Goal: Information Seeking & Learning: Learn about a topic

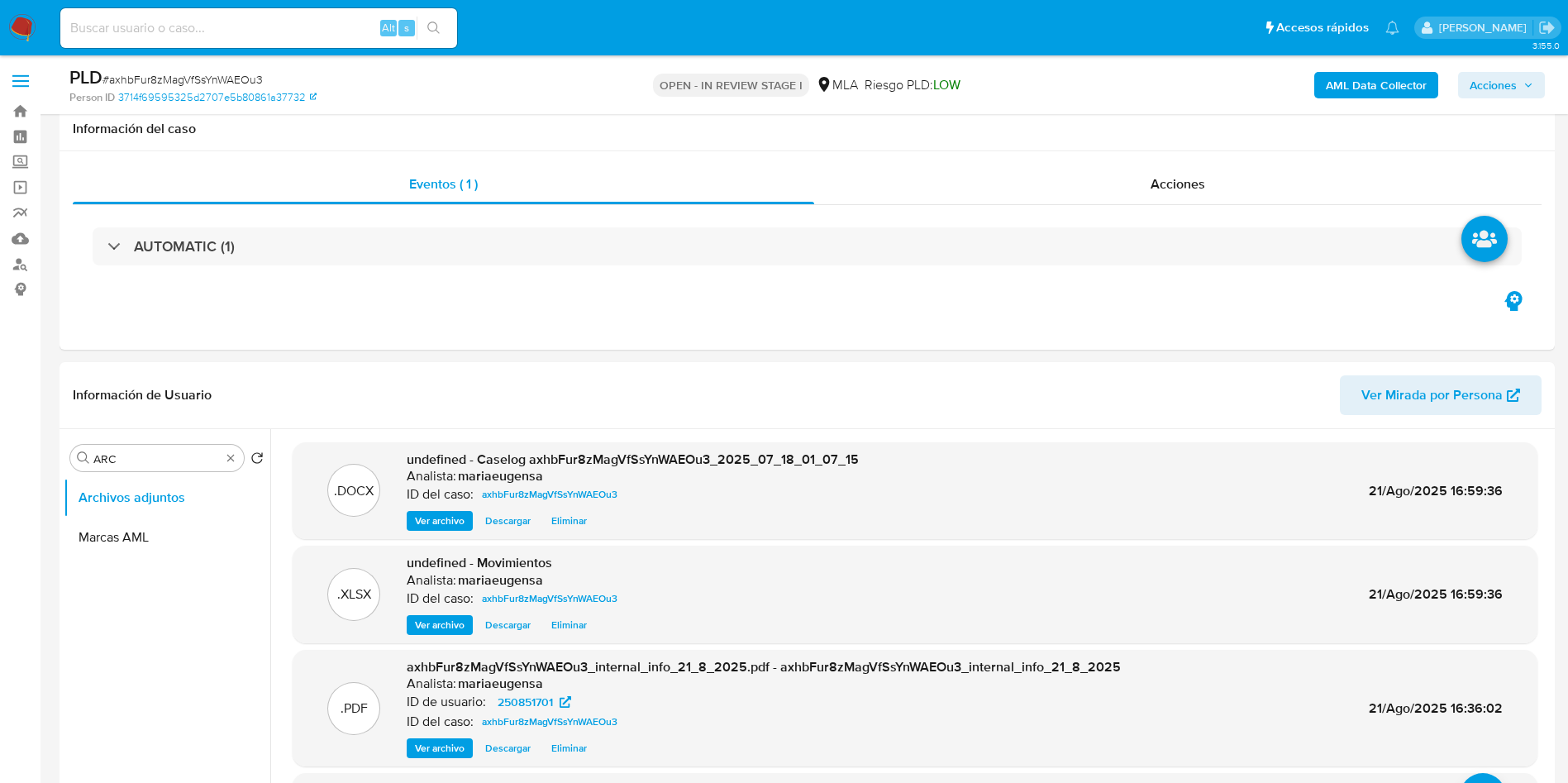
select select "10"
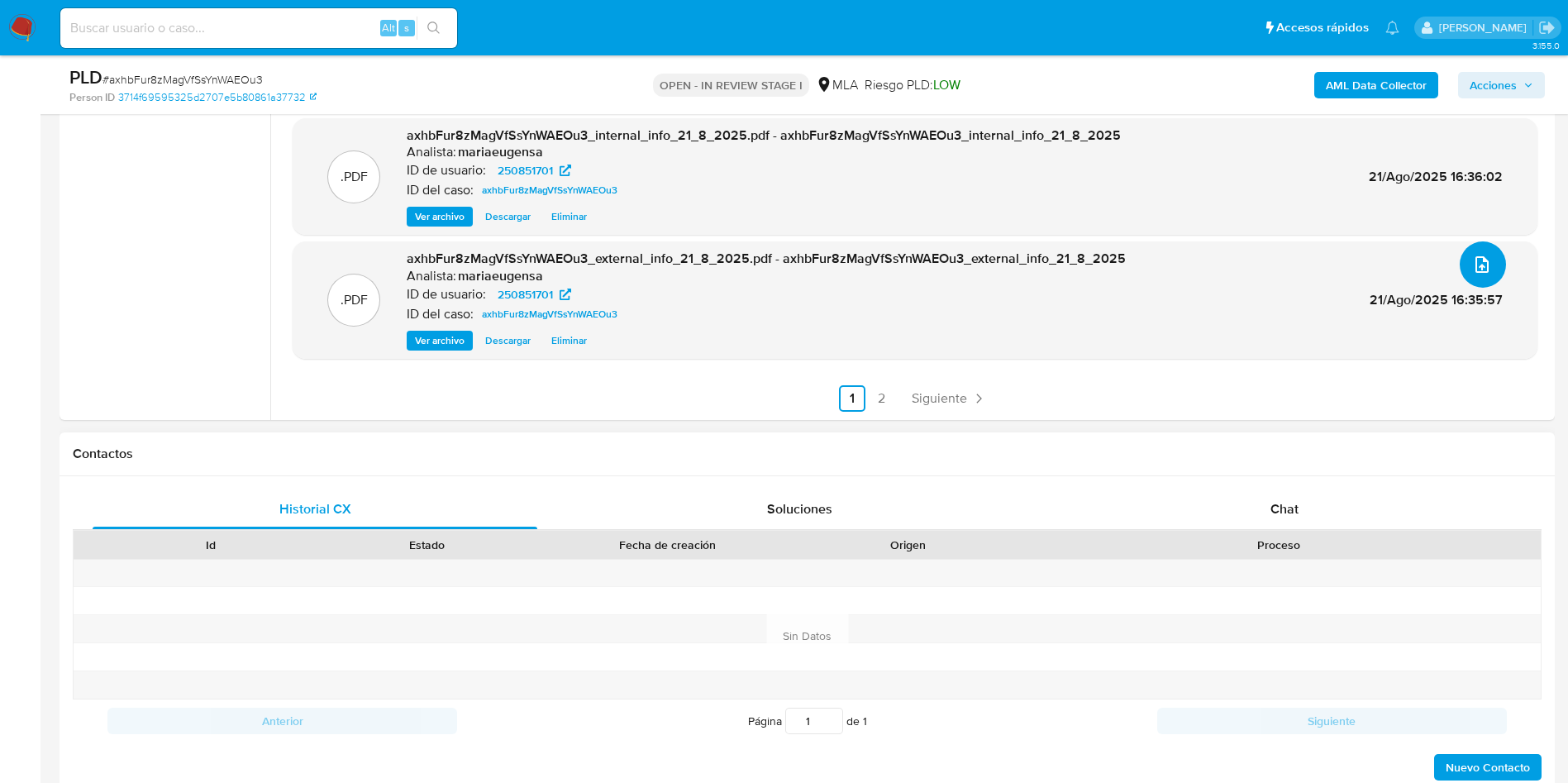
scroll to position [496, 0]
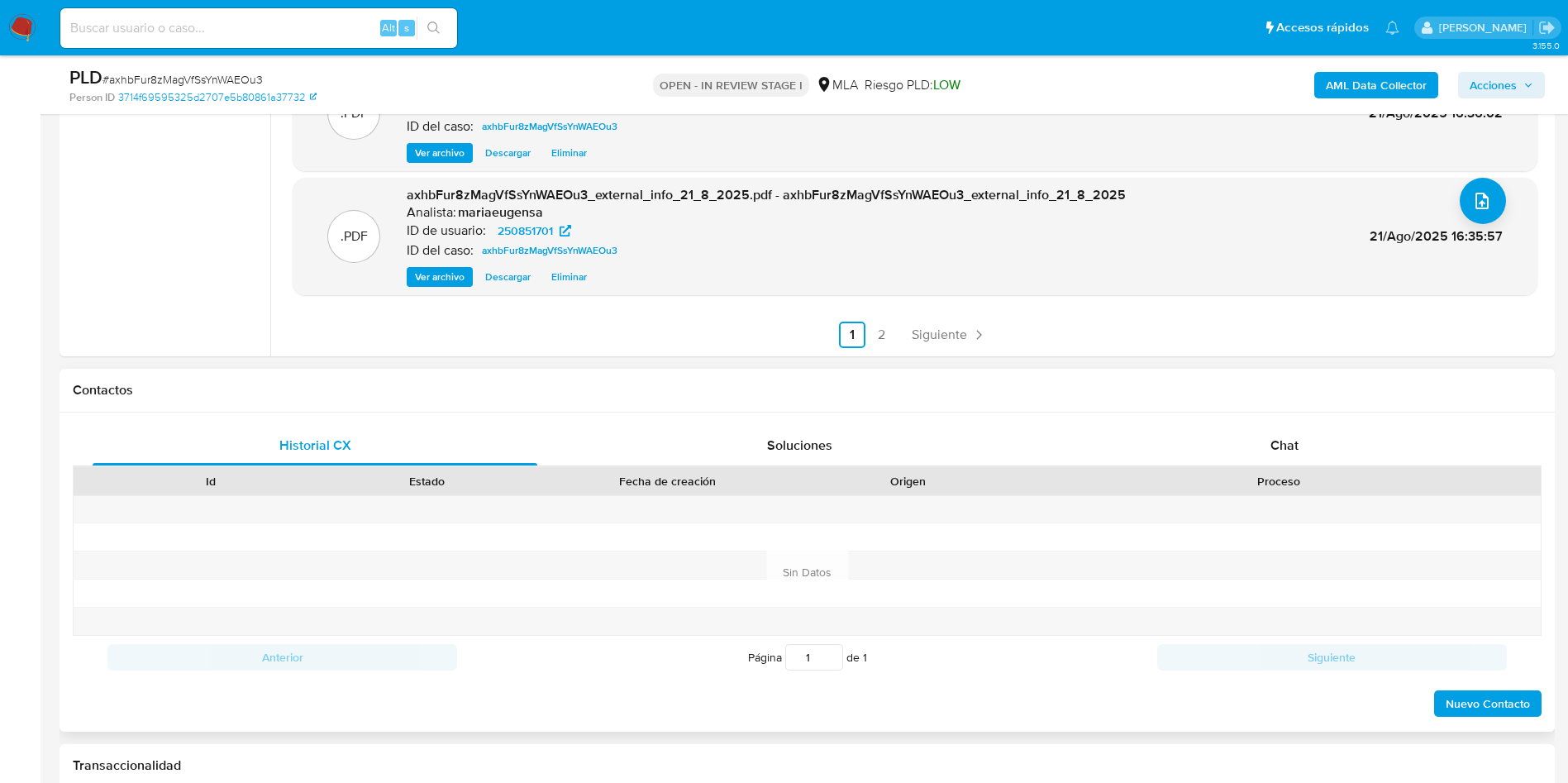
click at [1271, 424] on div "Historial CX Soluciones Chat Id Estado Fecha de creación Origen Proceso Anterio…" at bounding box center [807, 572] width 1496 height 319
click at [1272, 447] on span "Chat" at bounding box center [1285, 444] width 28 height 19
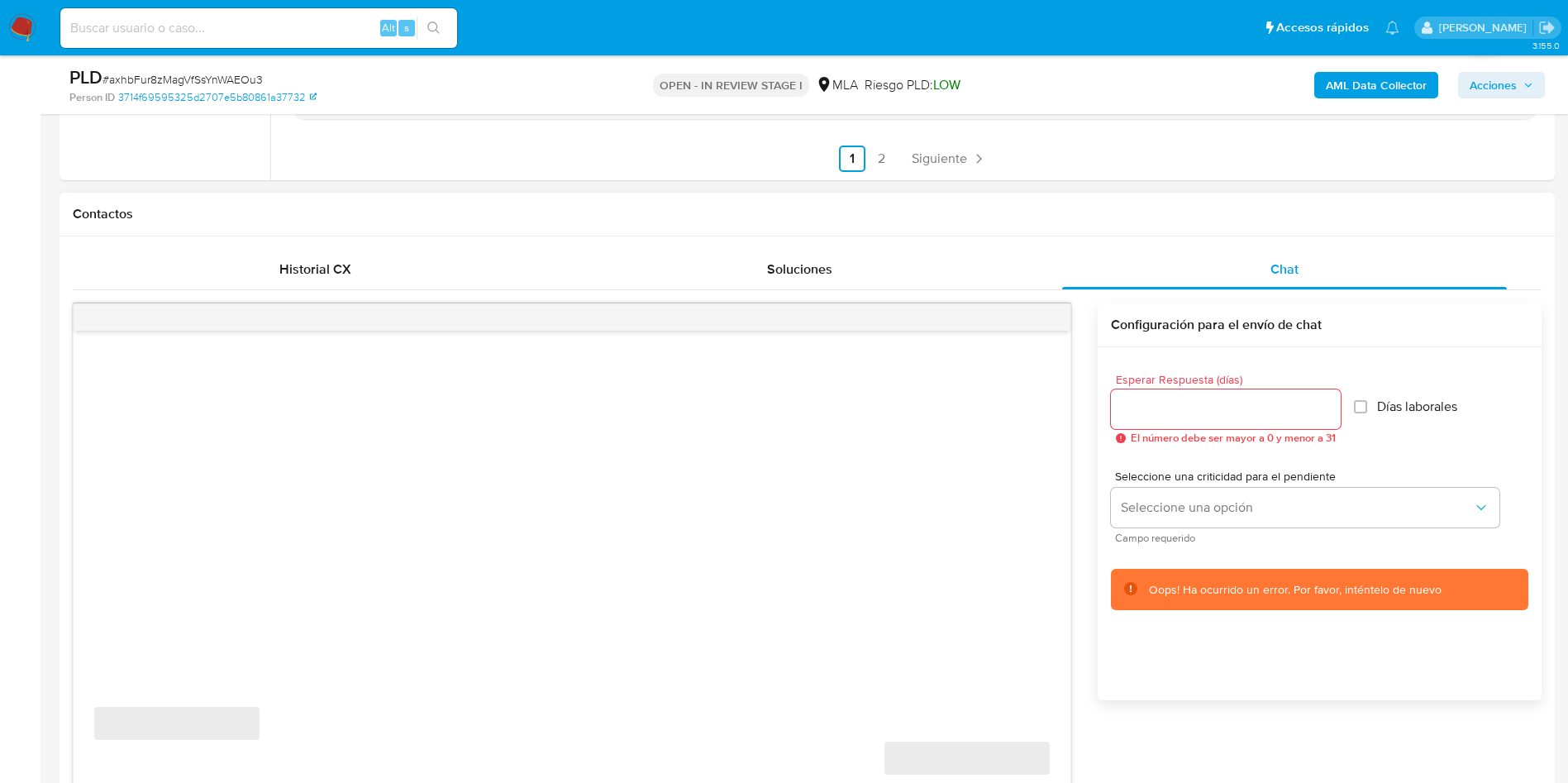
scroll to position [744, 0]
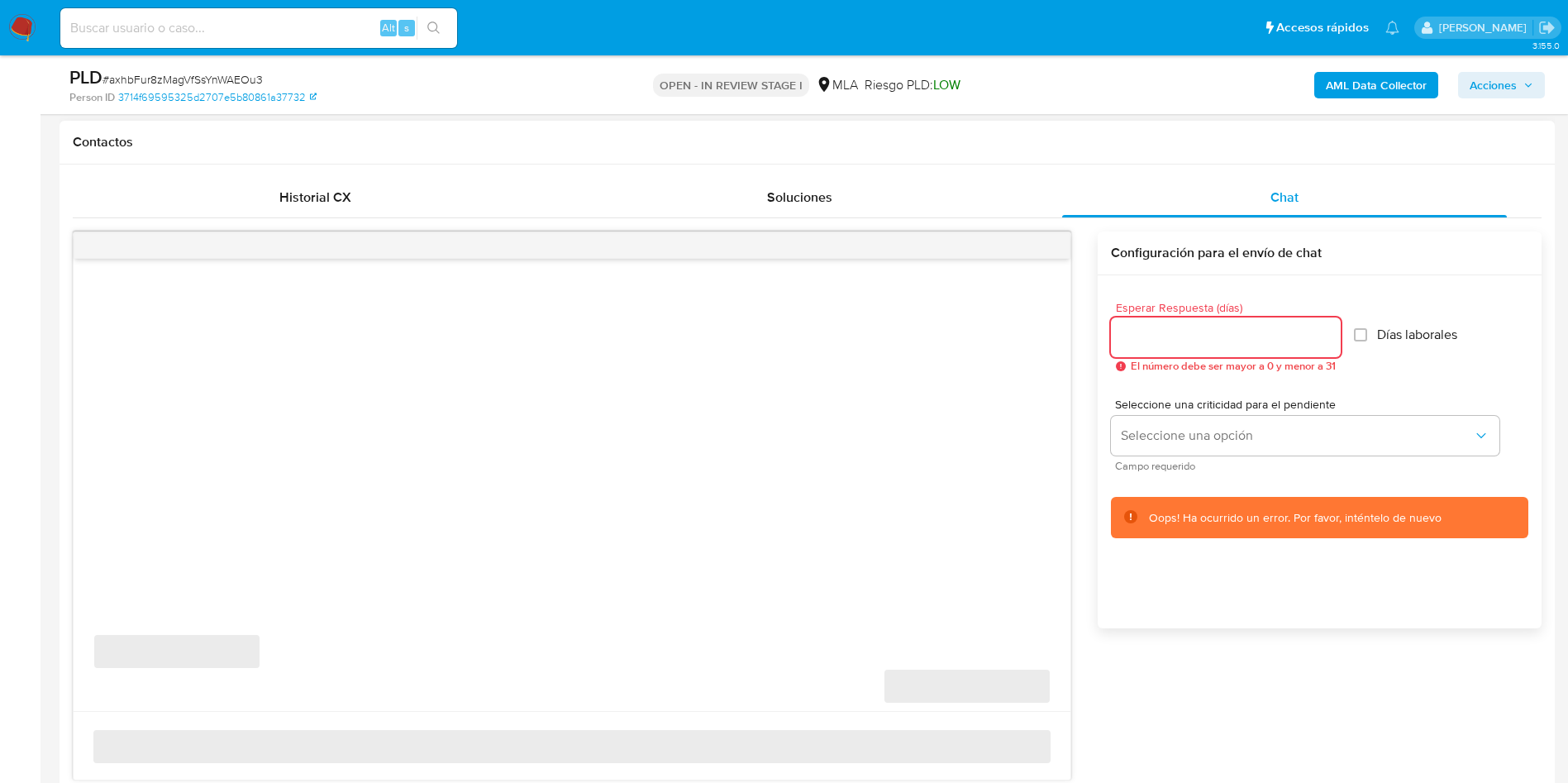
click at [1145, 342] on input "Esperar Respuesta (días)" at bounding box center [1226, 337] width 230 height 22
type input "1"
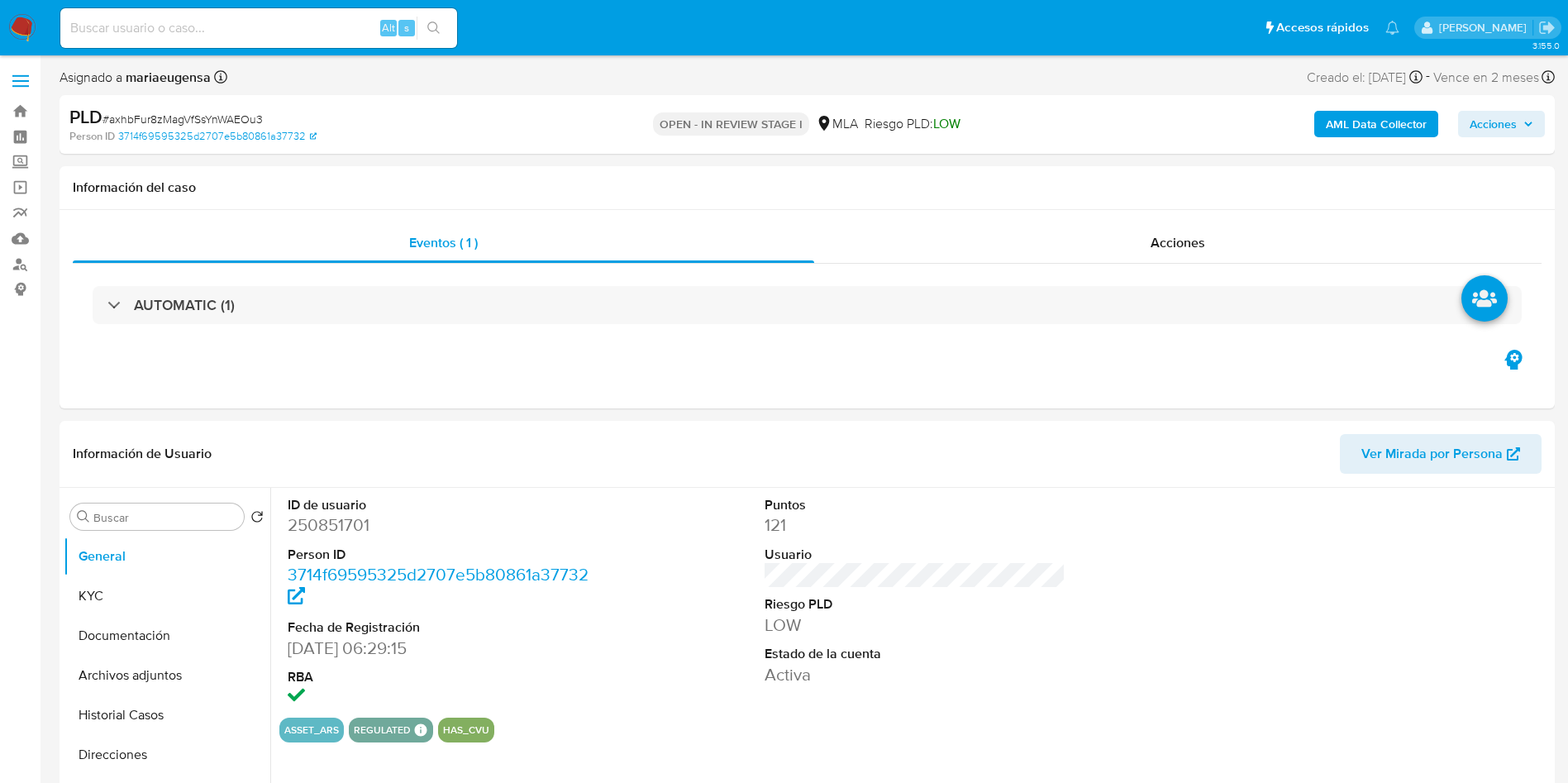
select select "10"
click at [220, 516] on input "a" at bounding box center [165, 518] width 144 height 15
type input "arc"
click at [205, 590] on button "Archivos adjuntos" at bounding box center [160, 596] width 193 height 40
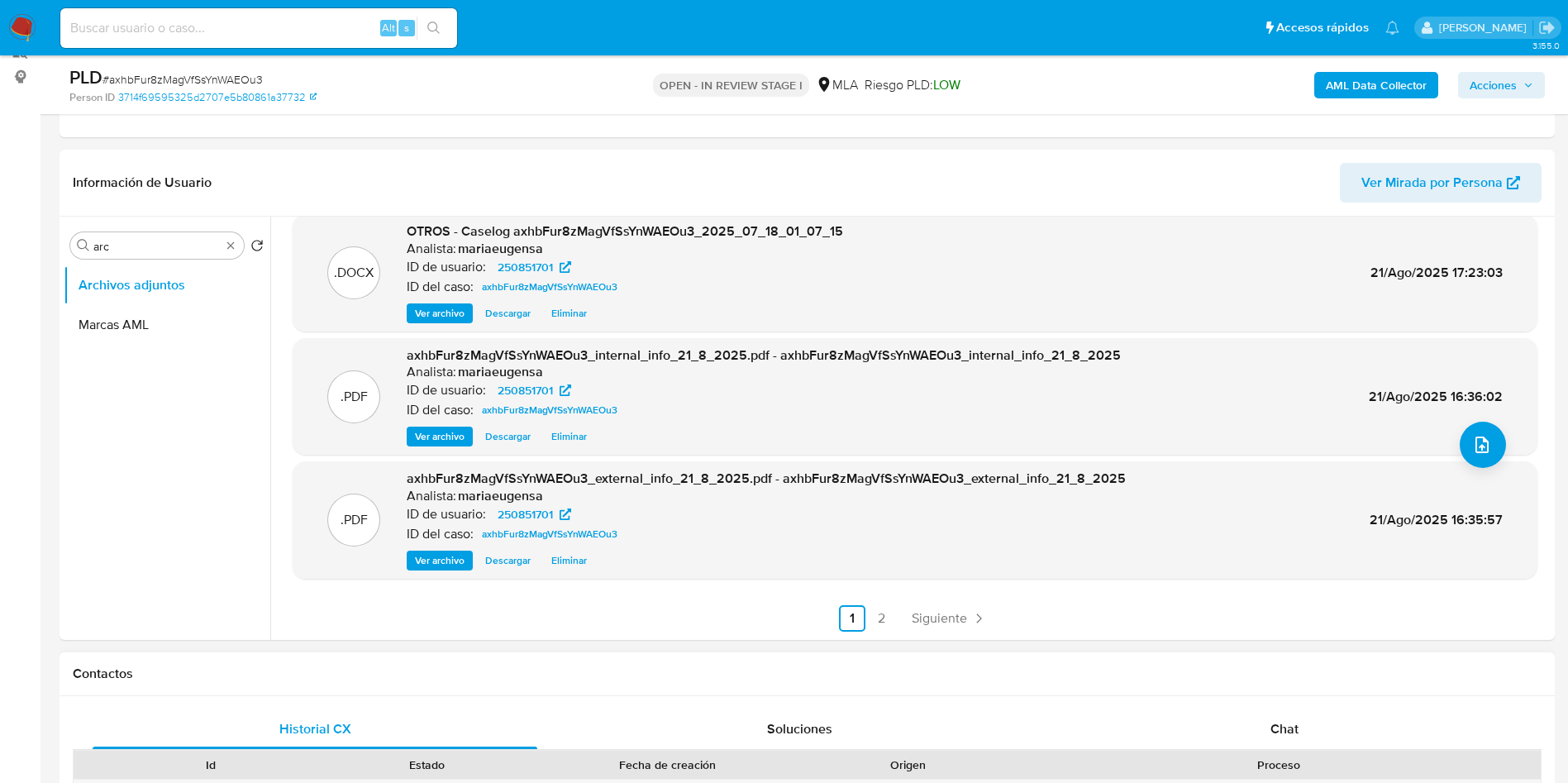
scroll to position [496, 0]
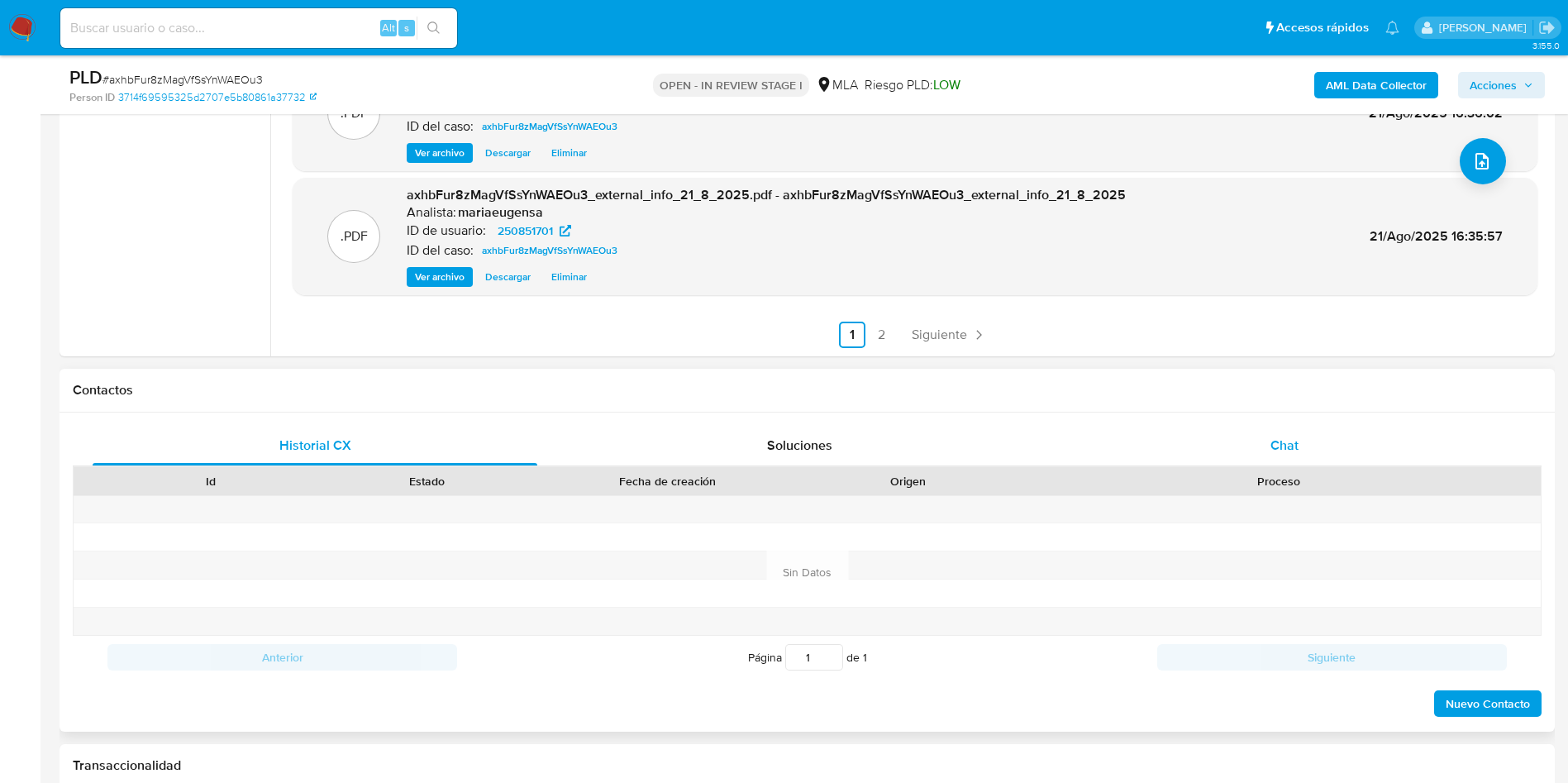
click at [1356, 435] on div "Chat" at bounding box center [1284, 446] width 444 height 40
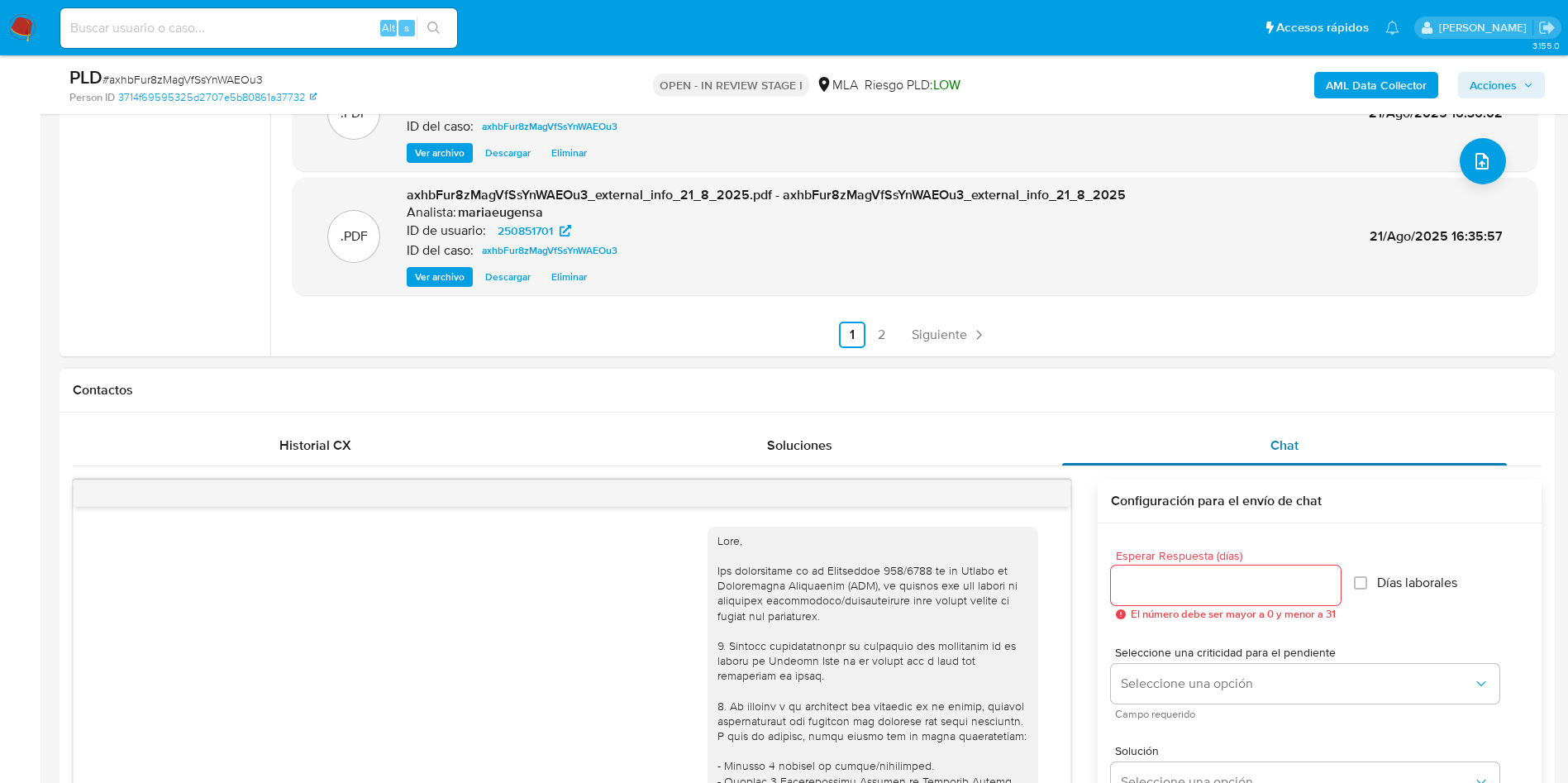
scroll to position [820, 0]
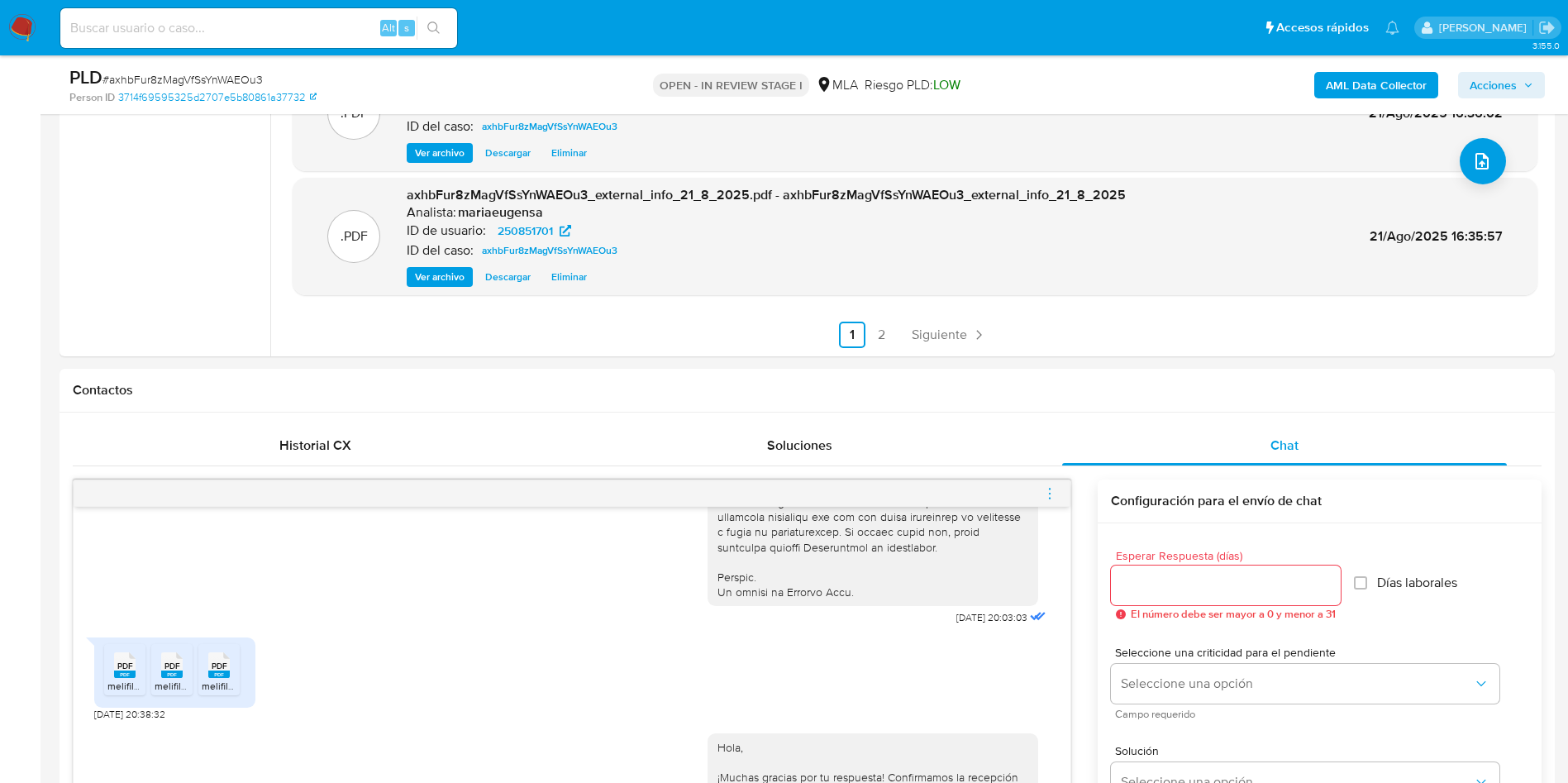
drag, startPoint x: 1049, startPoint y: 489, endPoint x: 1029, endPoint y: 496, distance: 21.2
click at [1047, 490] on icon "menu-action" at bounding box center [1050, 493] width 15 height 15
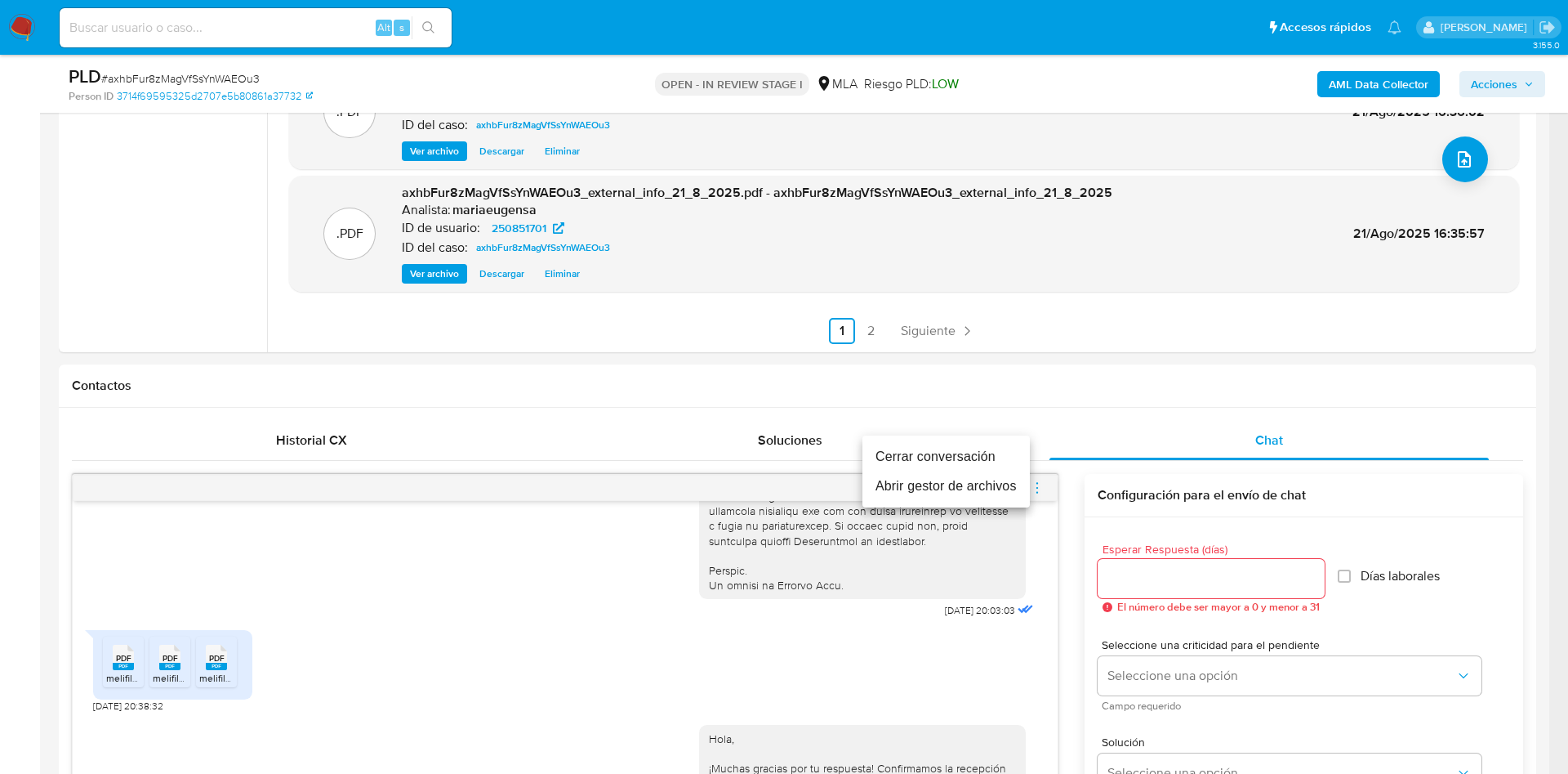
click at [975, 453] on li "Cerrar conversación" at bounding box center [946, 457] width 168 height 30
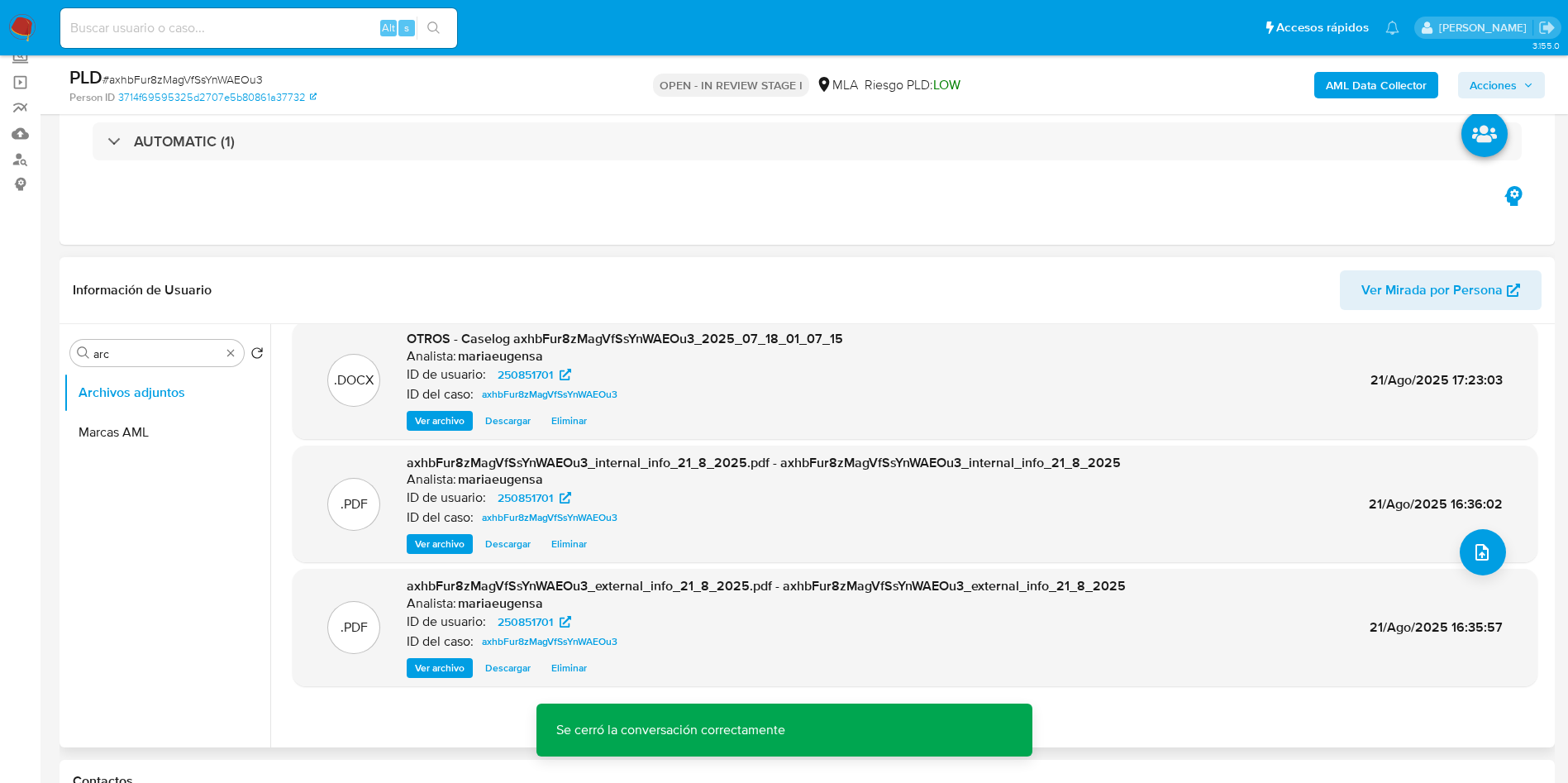
scroll to position [248, 0]
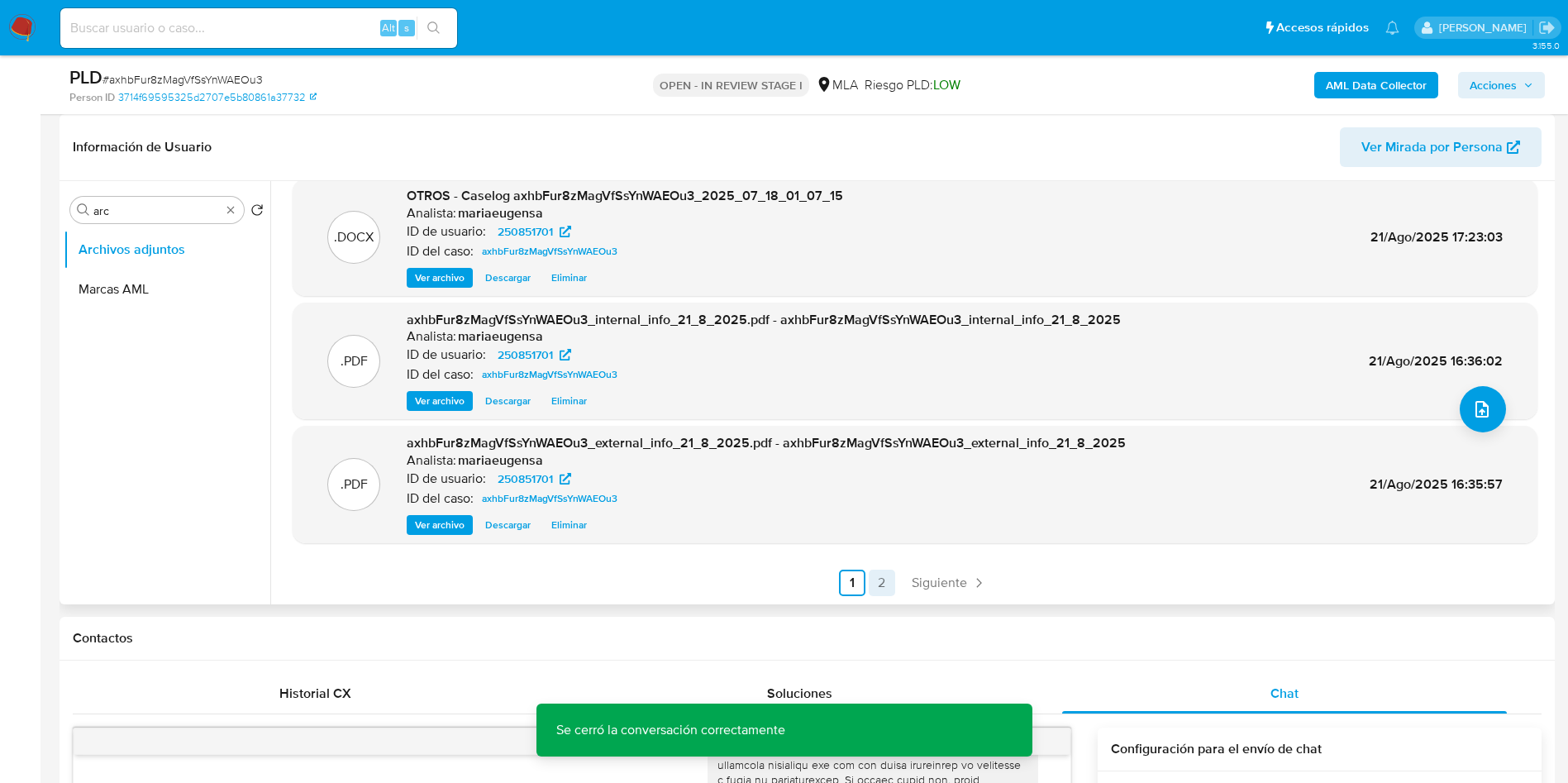
click at [883, 582] on link "2" at bounding box center [882, 582] width 27 height 27
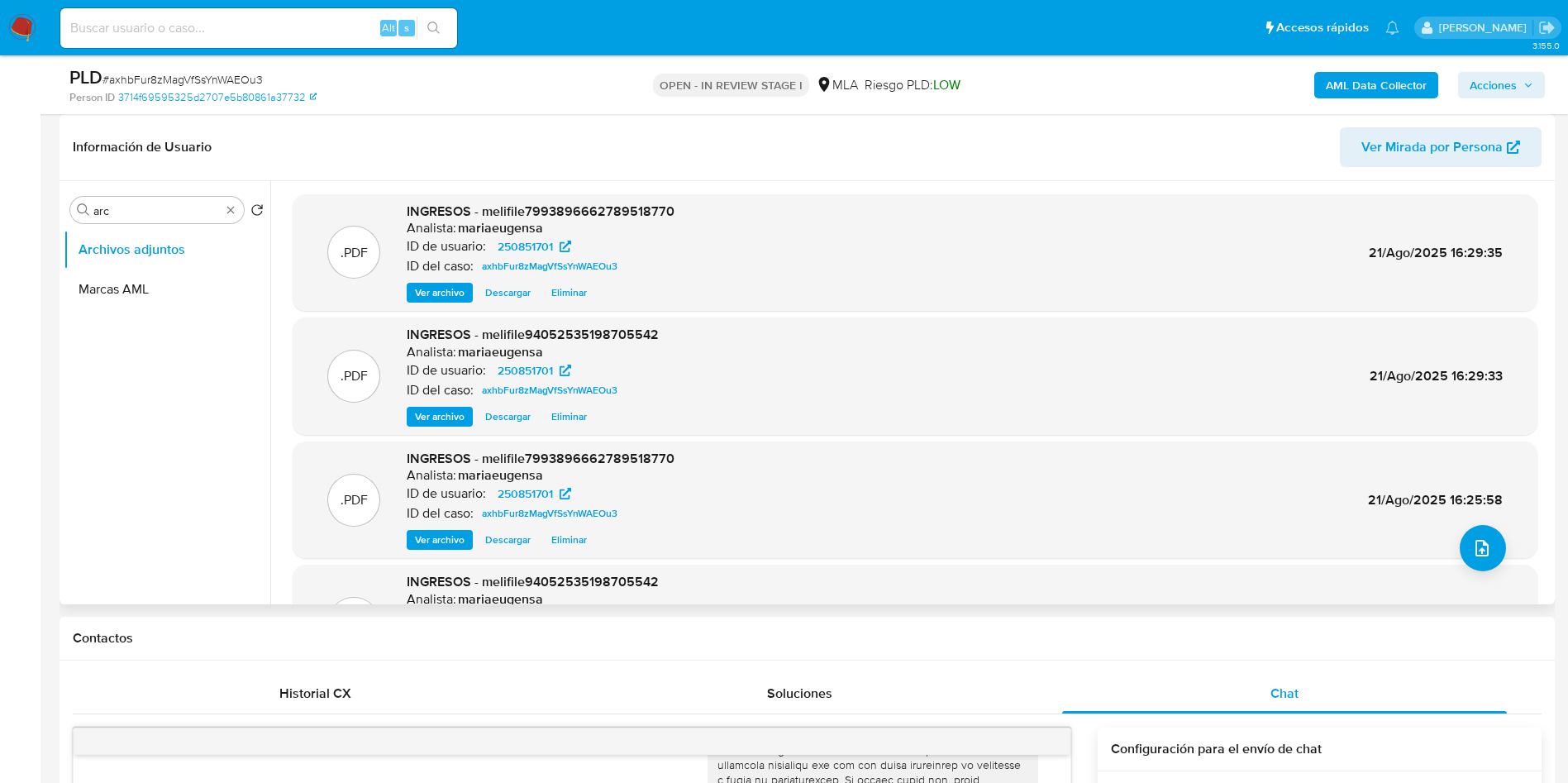
click at [1538, 85] on button "Acciones" at bounding box center [1501, 85] width 87 height 27
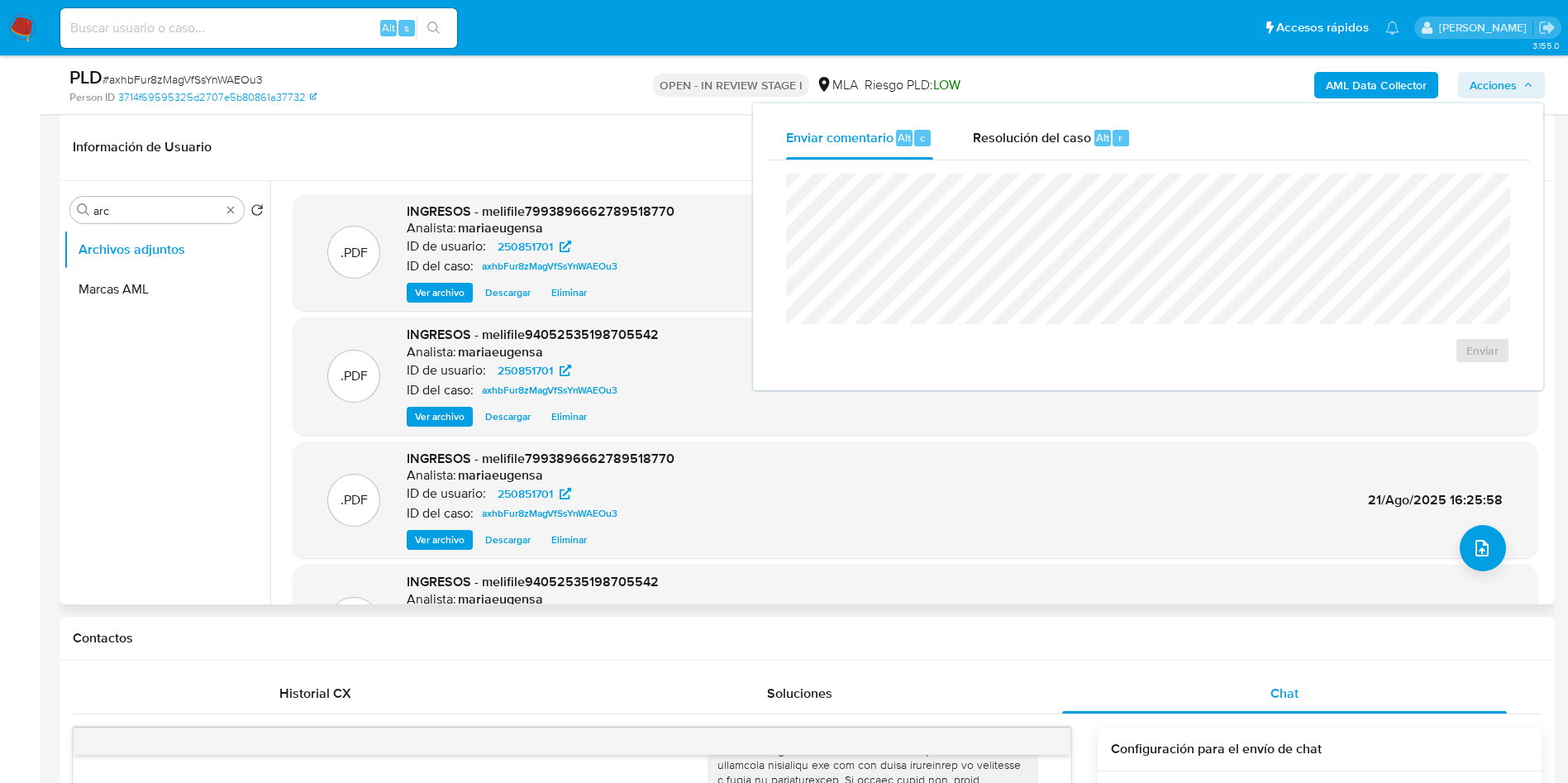
drag, startPoint x: 1086, startPoint y: 139, endPoint x: 1084, endPoint y: 168, distance: 29.1
click at [1084, 168] on div "Enviar comentario Alt c Resolución del caso Alt r Enviar" at bounding box center [1149, 246] width 764 height 260
click at [1078, 145] on span "Resolución del caso" at bounding box center [1032, 136] width 118 height 19
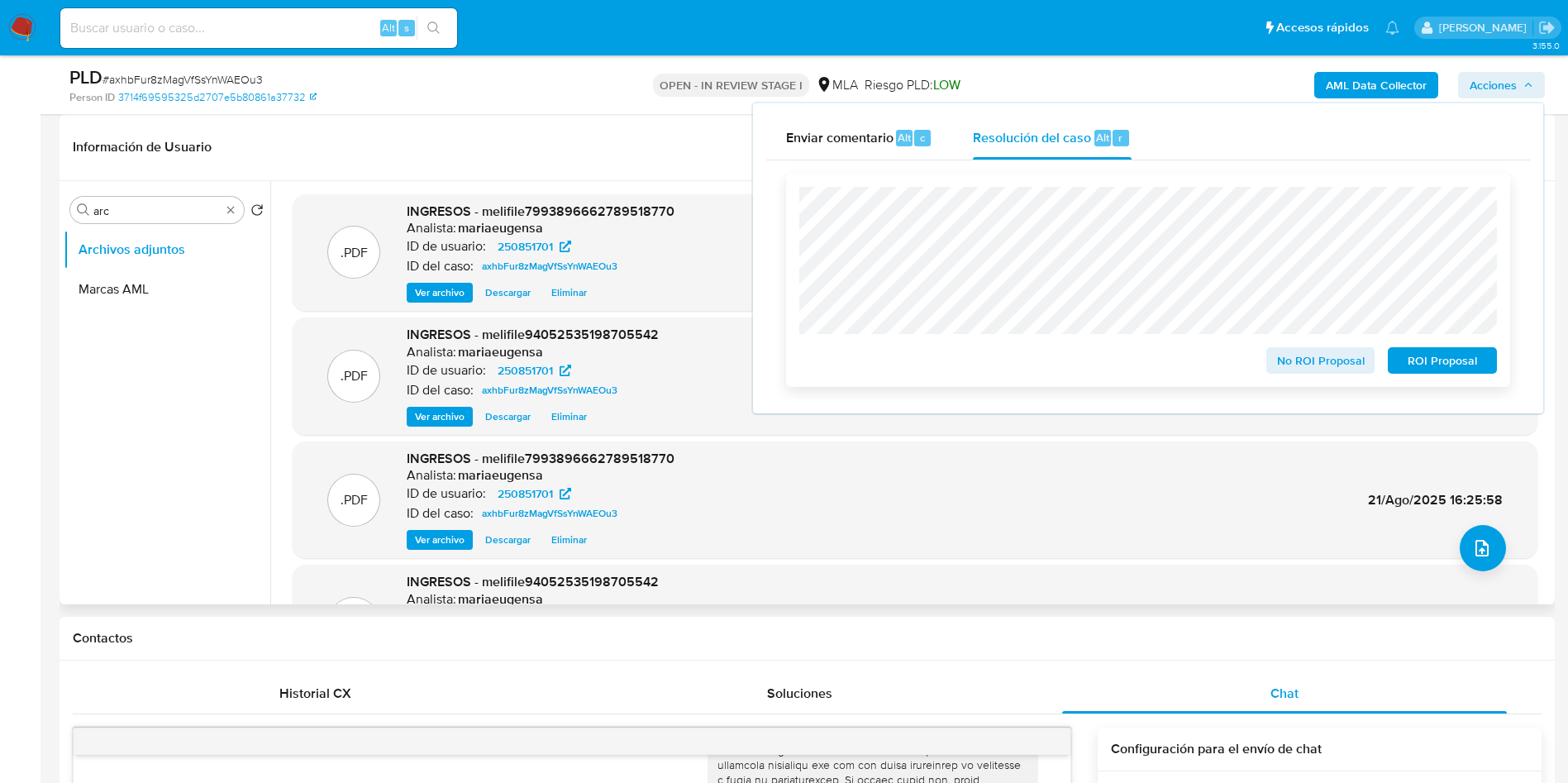
click at [1314, 362] on span "No ROI Proposal" at bounding box center [1321, 360] width 86 height 23
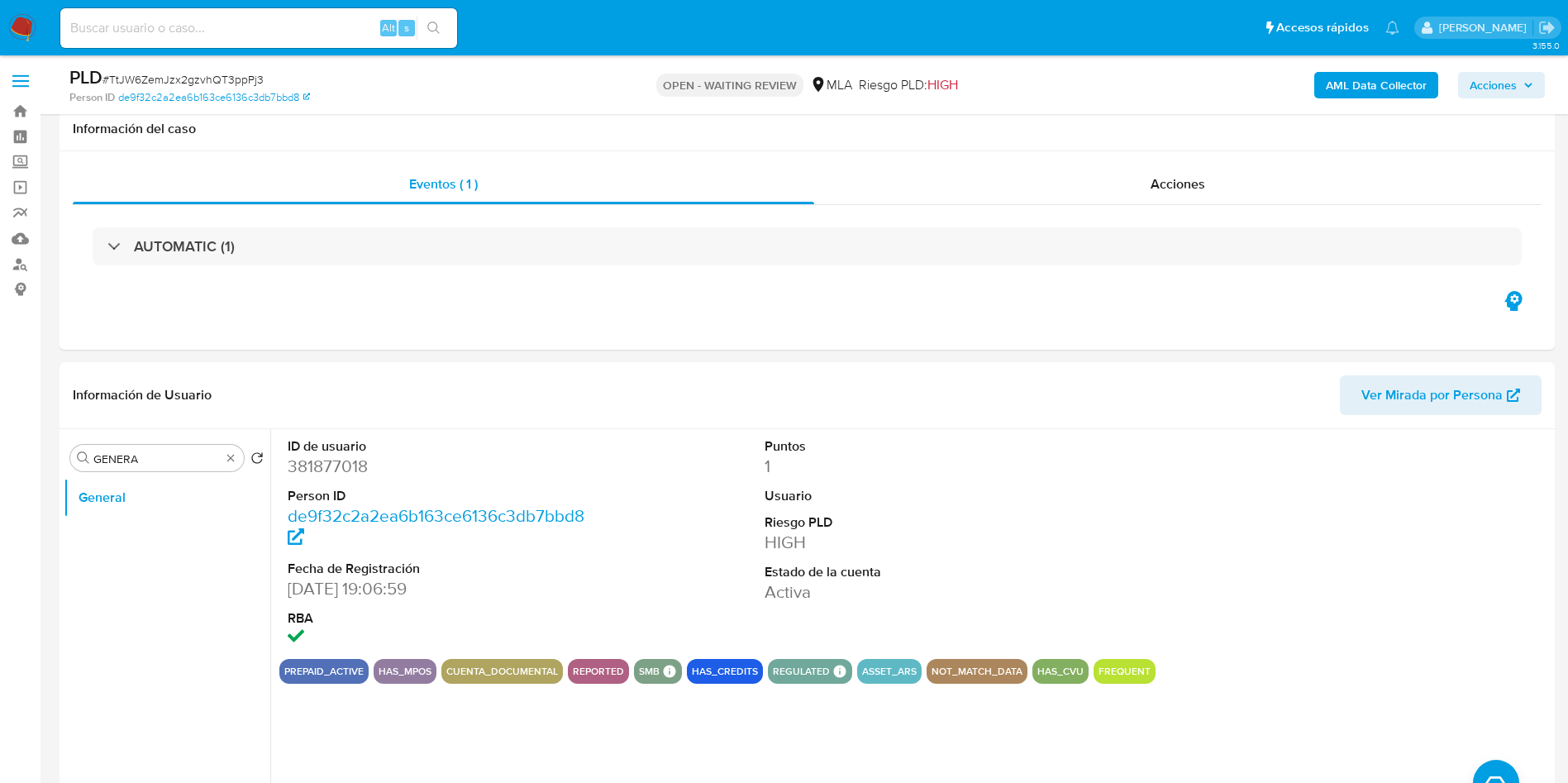
select select "10"
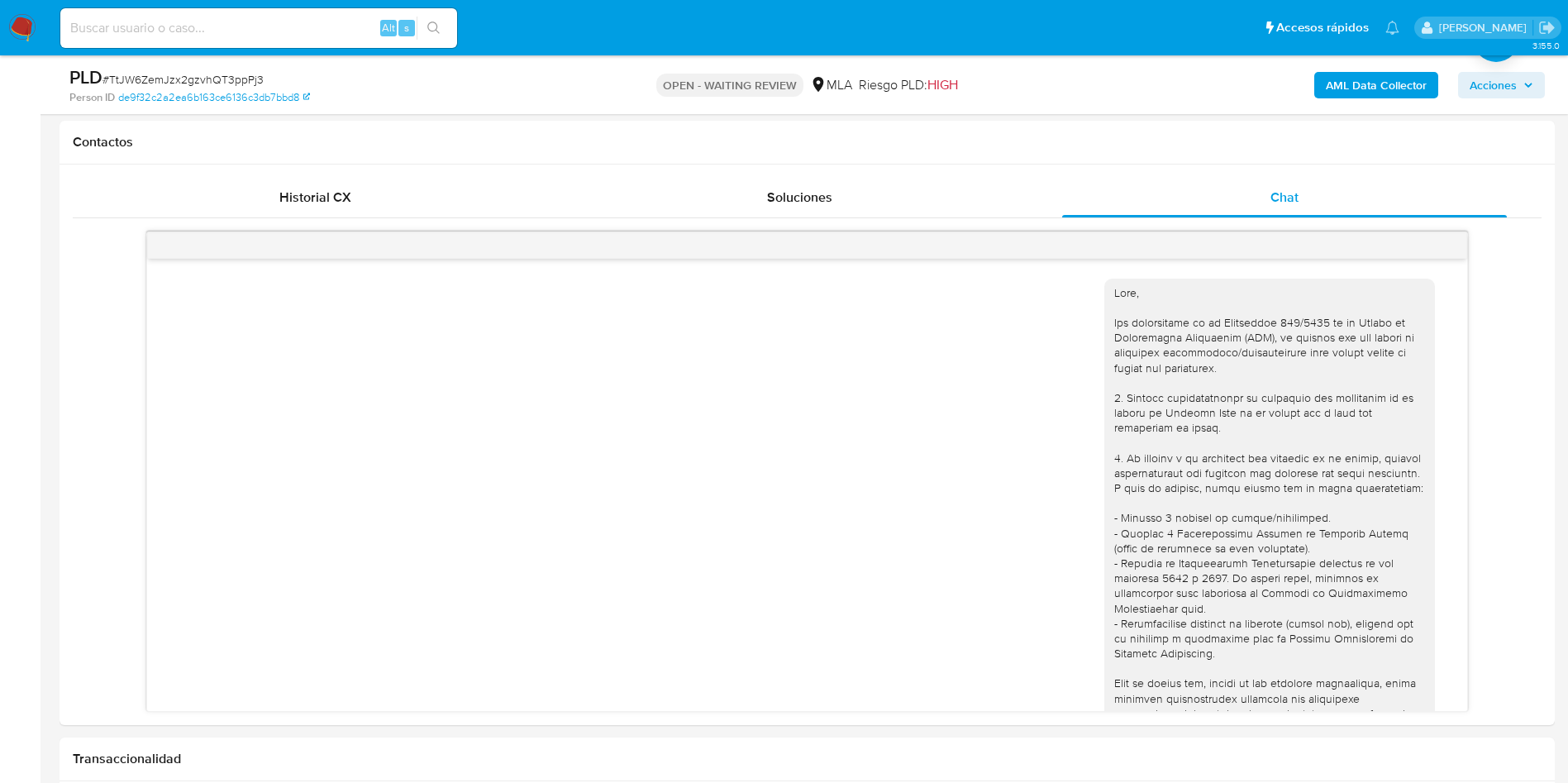
scroll to position [775, 0]
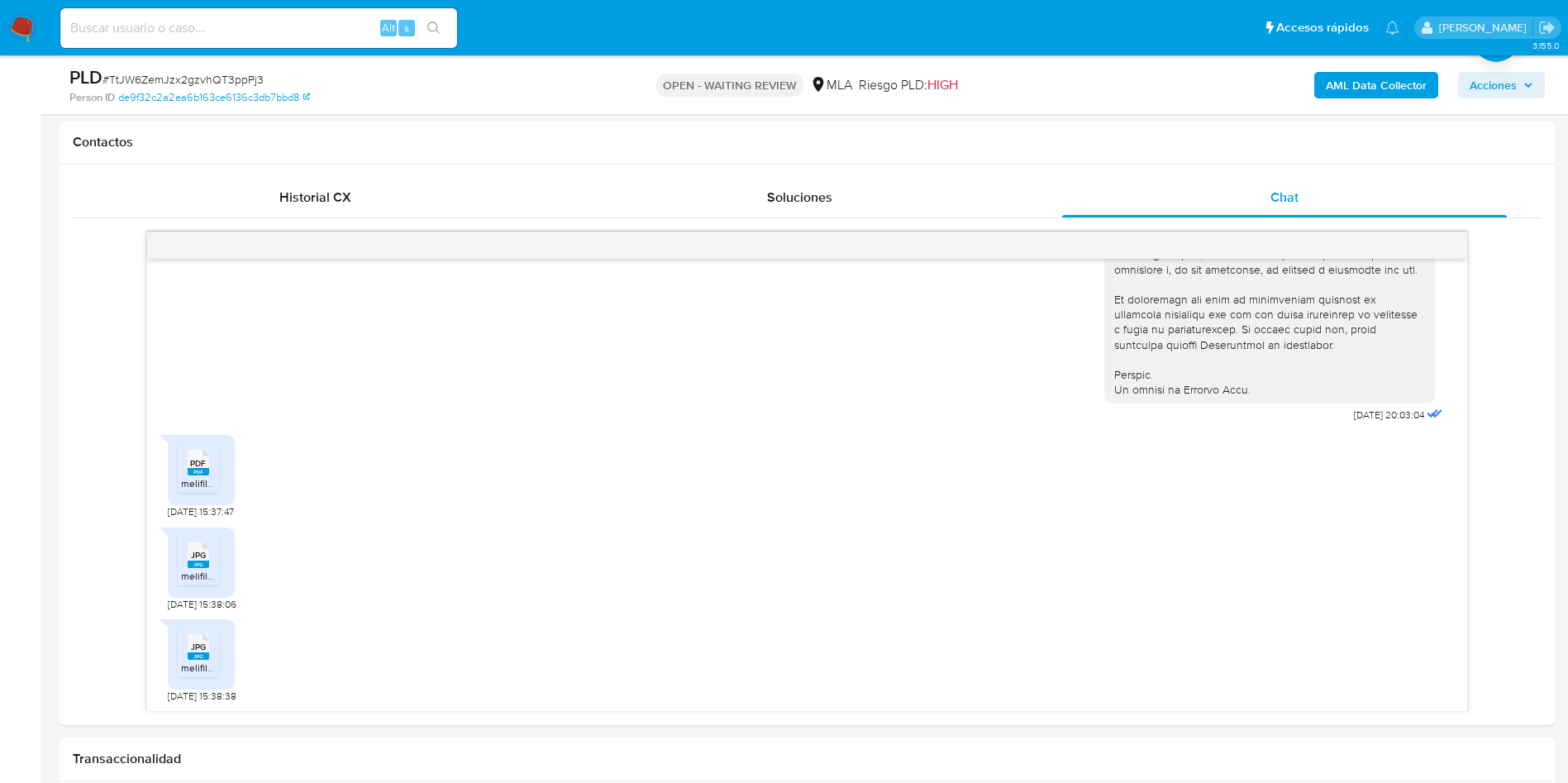
click at [224, 71] on span "# TtJW6ZemJzx2gzvhQT3ppPj3" at bounding box center [183, 79] width 161 height 17
copy span "TtJW6ZemJzx2gzvhQT3ppPj3"
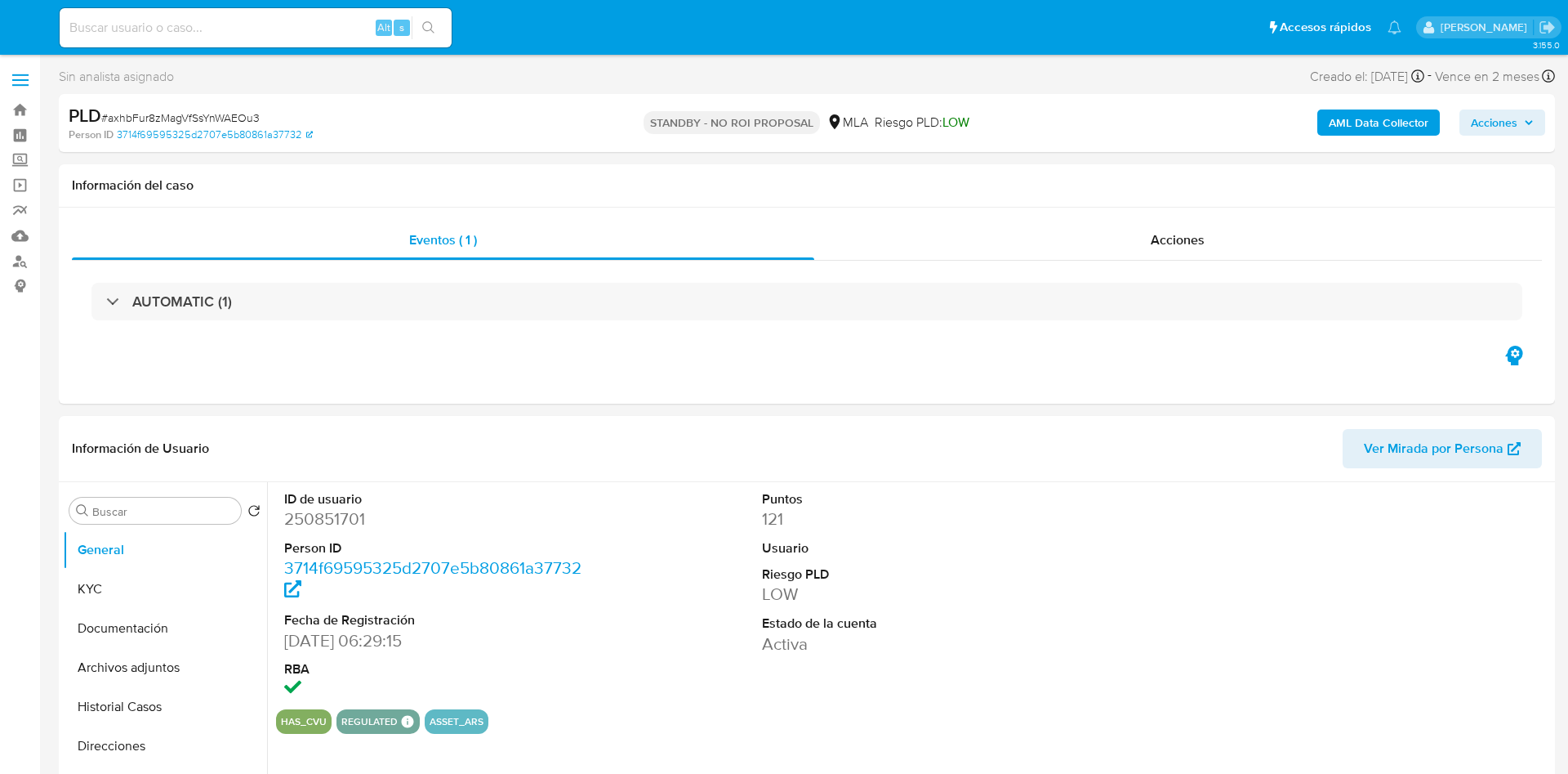
select select "10"
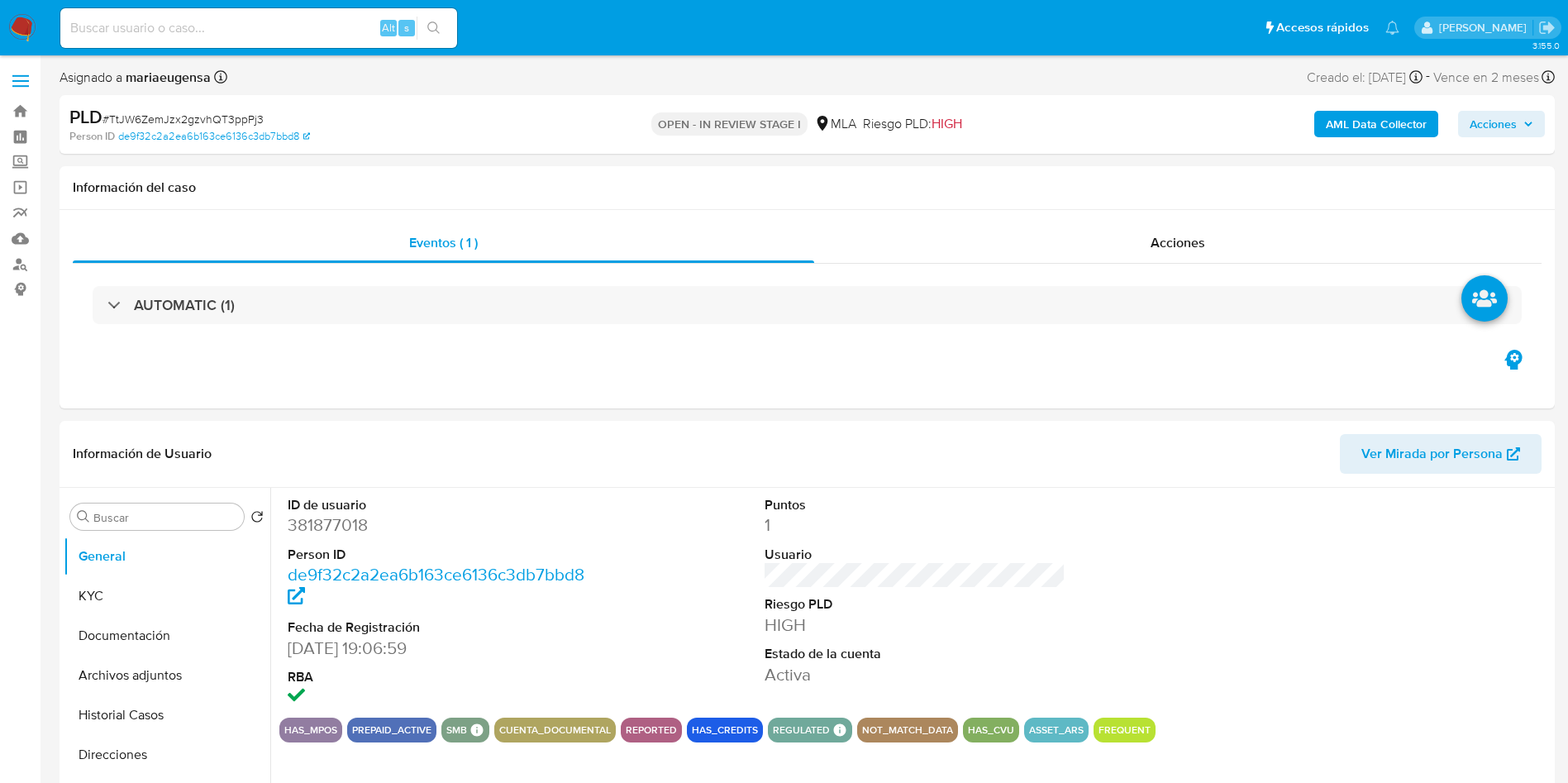
select select "10"
drag, startPoint x: 174, startPoint y: 598, endPoint x: 147, endPoint y: 624, distance: 37.5
click at [174, 599] on button "KYC" at bounding box center [166, 596] width 206 height 40
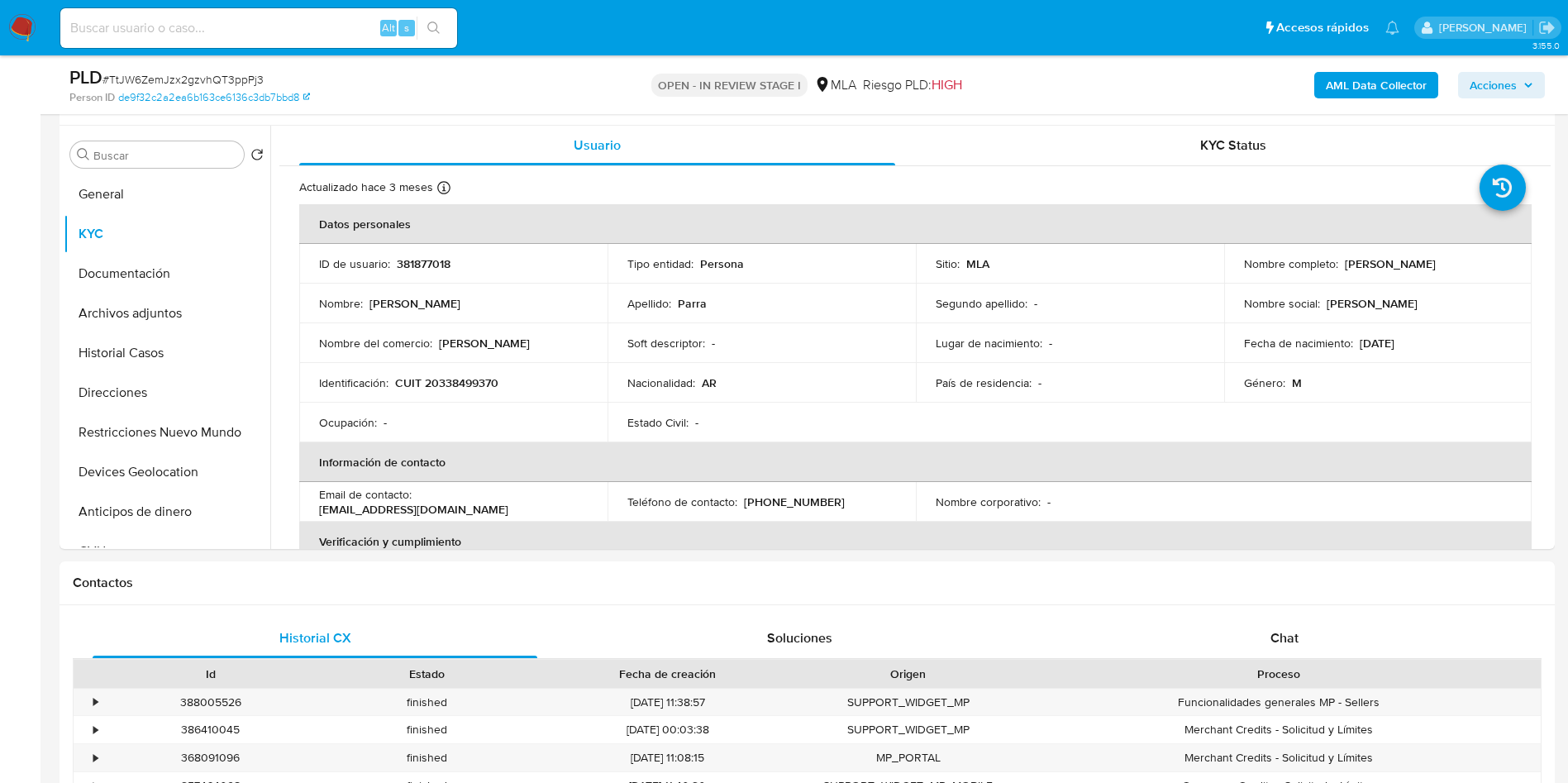
scroll to position [311, 0]
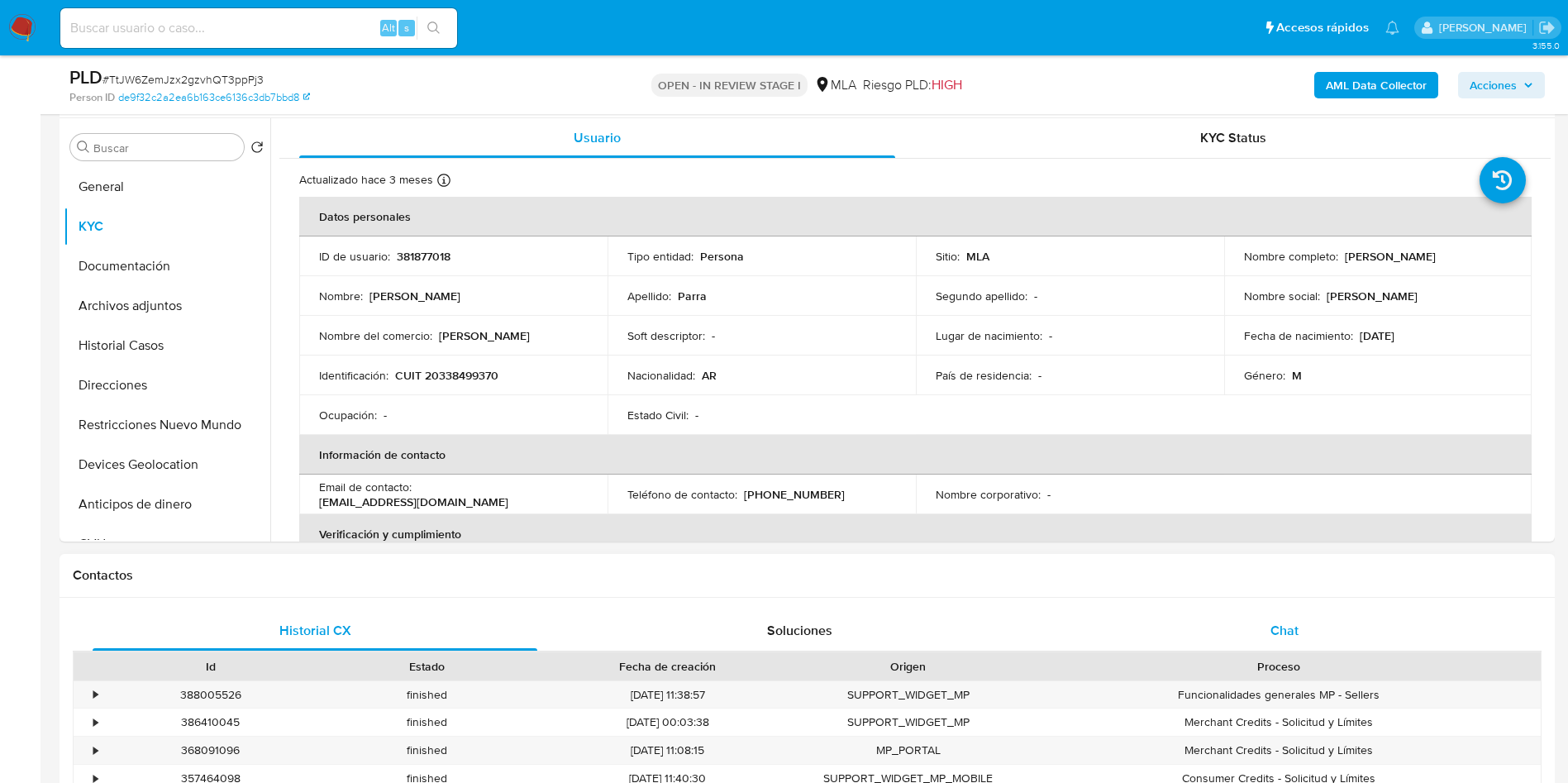
click at [1331, 641] on div "Chat" at bounding box center [1284, 631] width 444 height 40
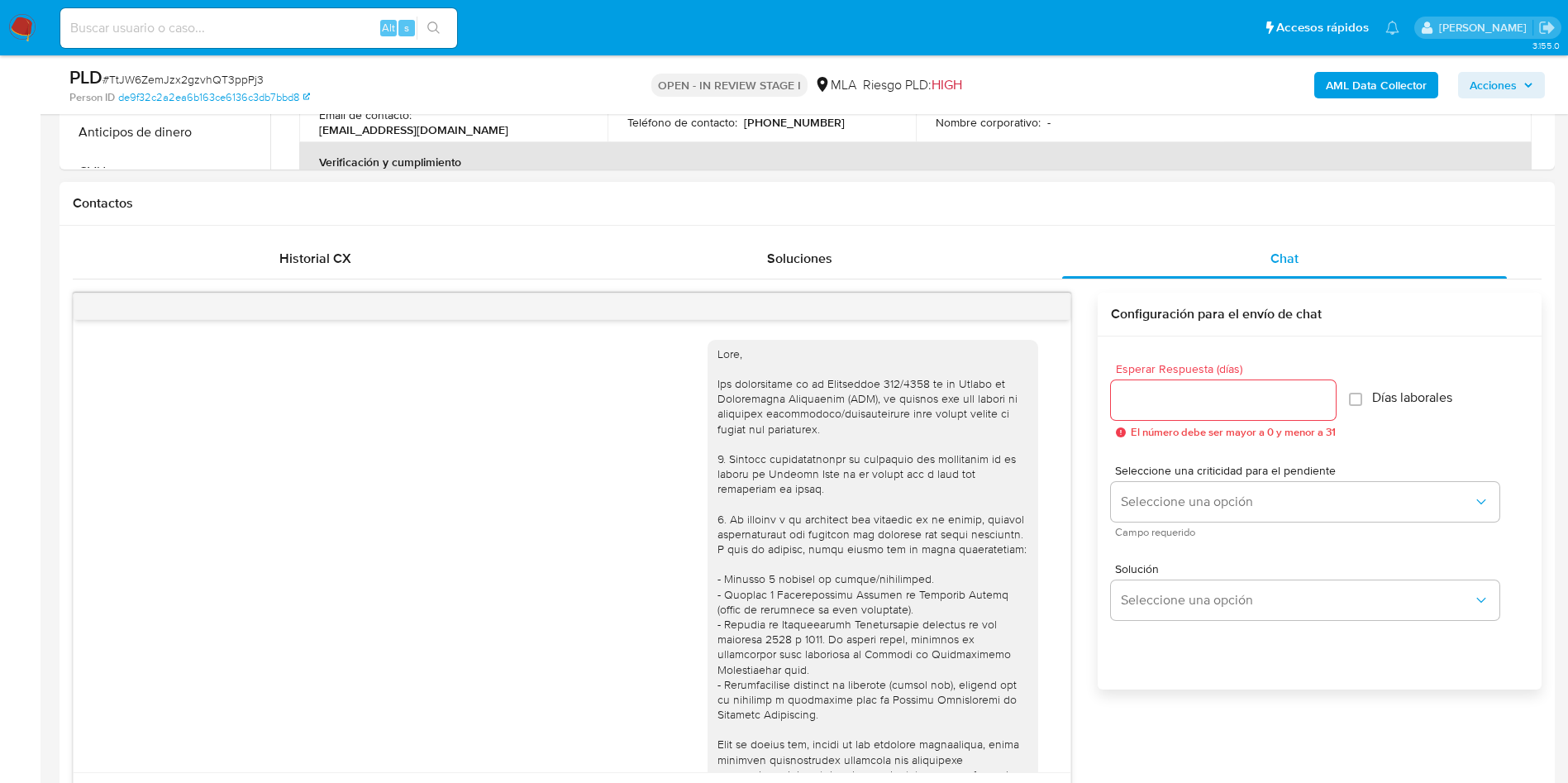
scroll to position [776, 0]
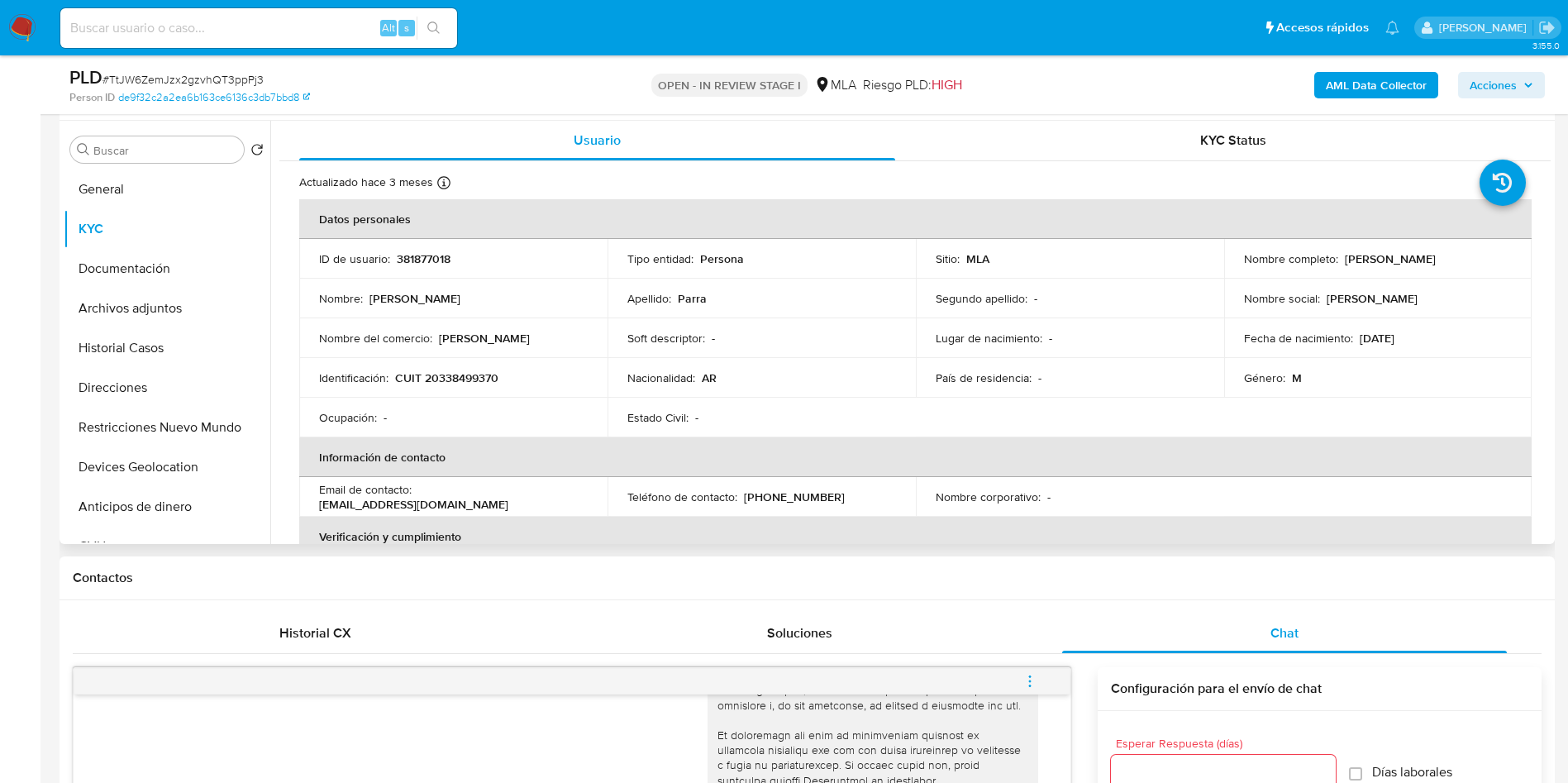
scroll to position [186, 0]
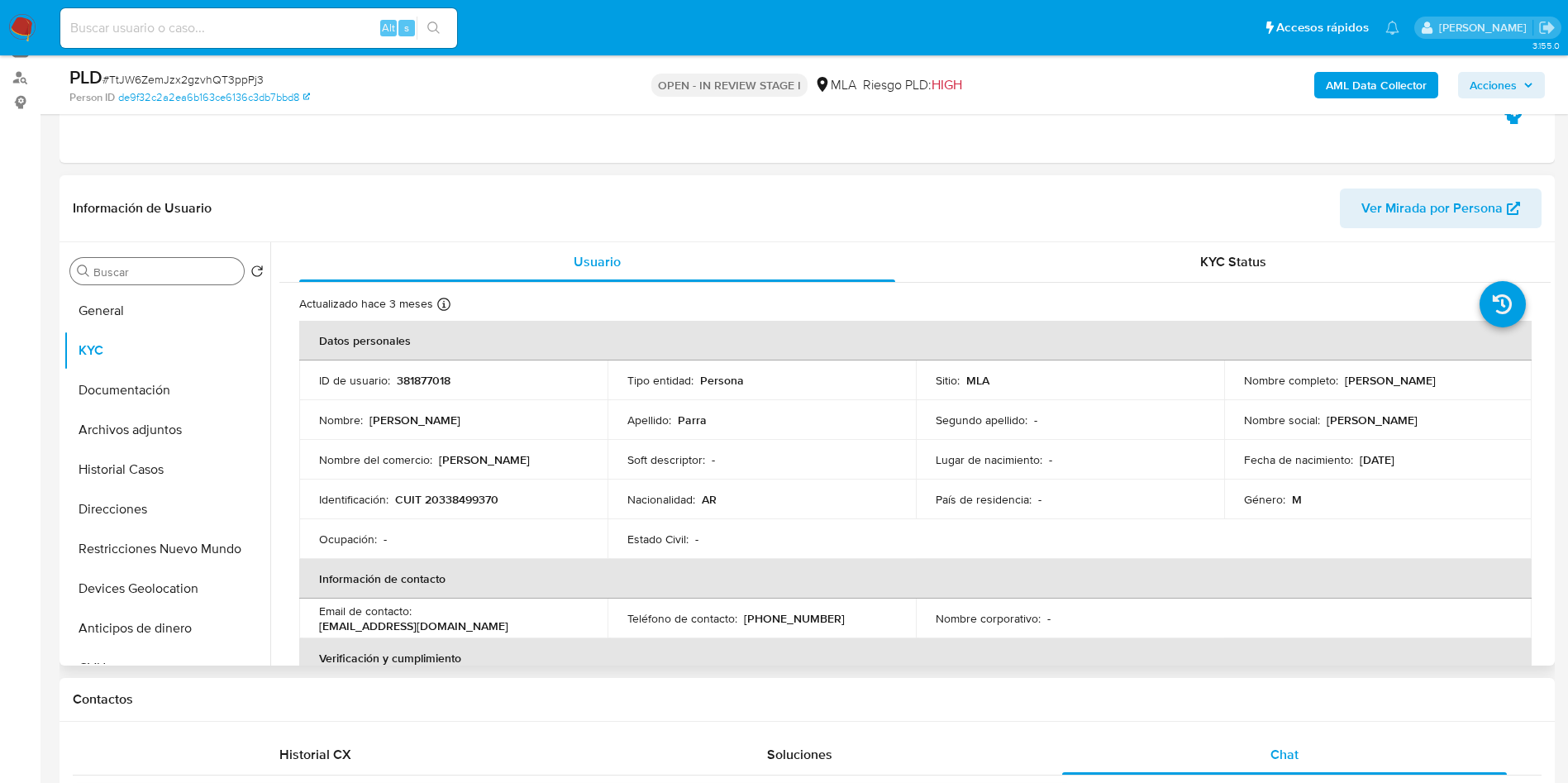
click at [144, 273] on input "Buscar" at bounding box center [165, 272] width 144 height 15
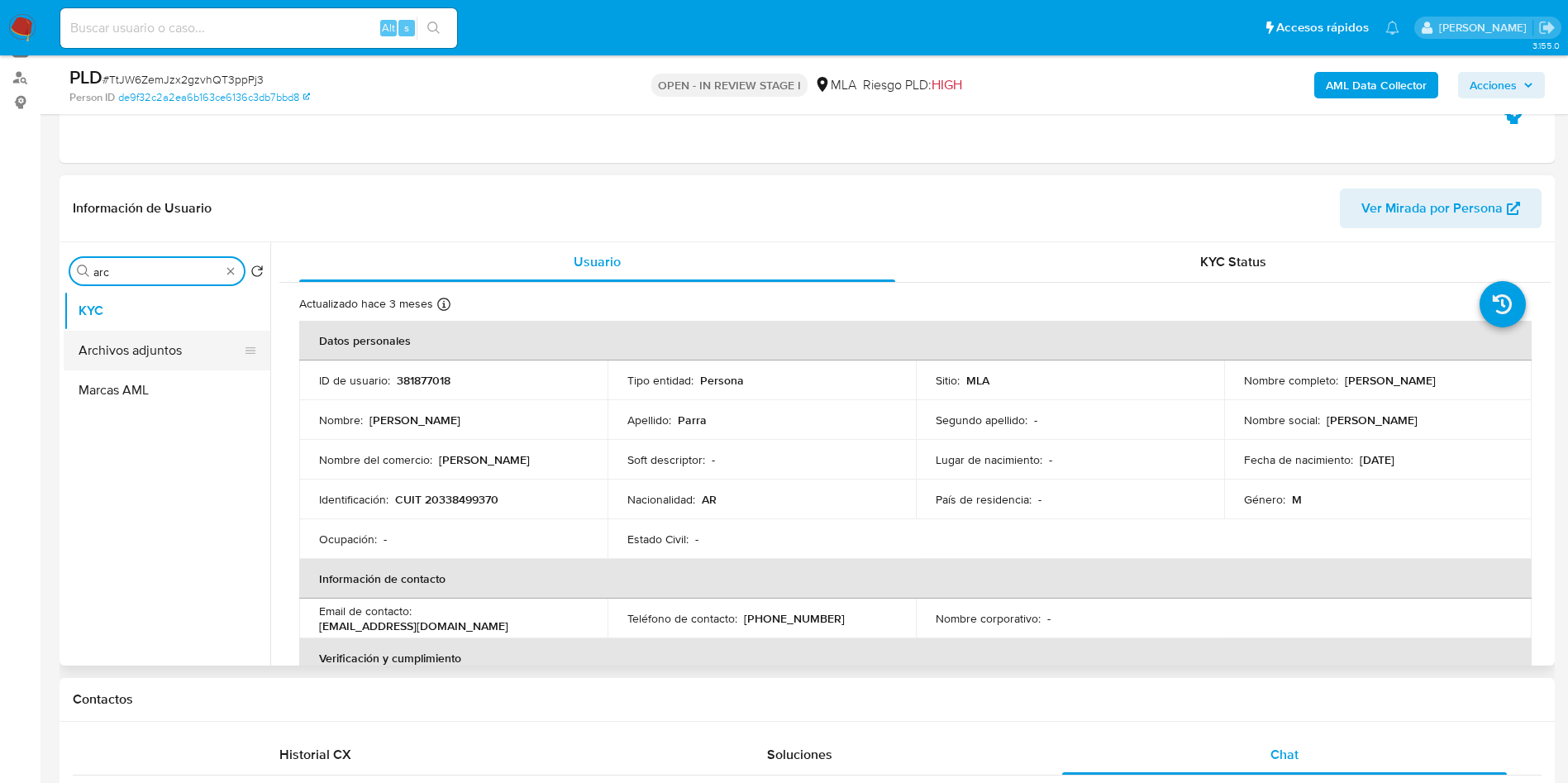
type input "arc"
click at [146, 339] on button "Archivos adjuntos" at bounding box center [160, 350] width 193 height 40
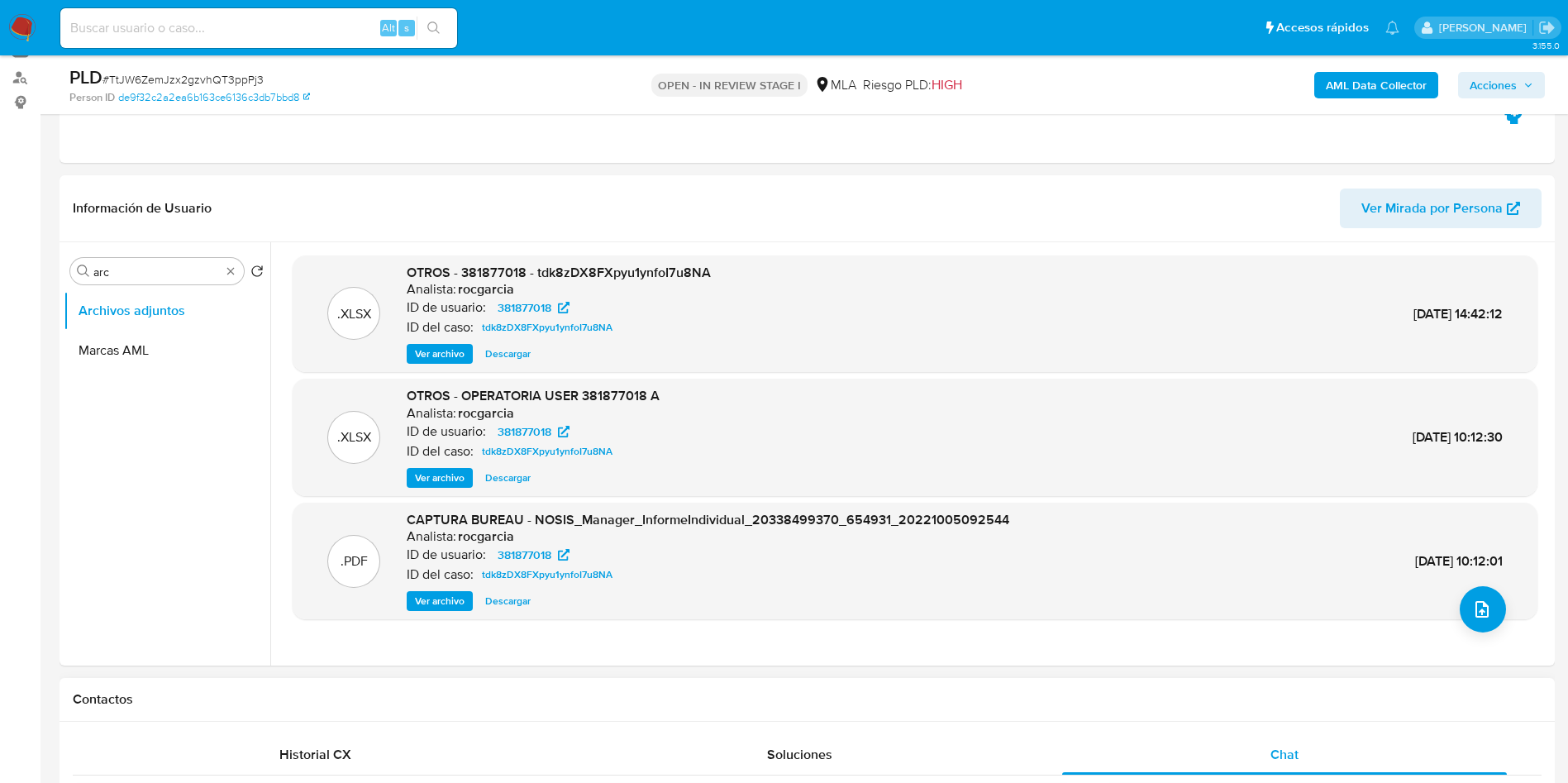
click at [1378, 88] on b "AML Data Collector" at bounding box center [1376, 85] width 101 height 27
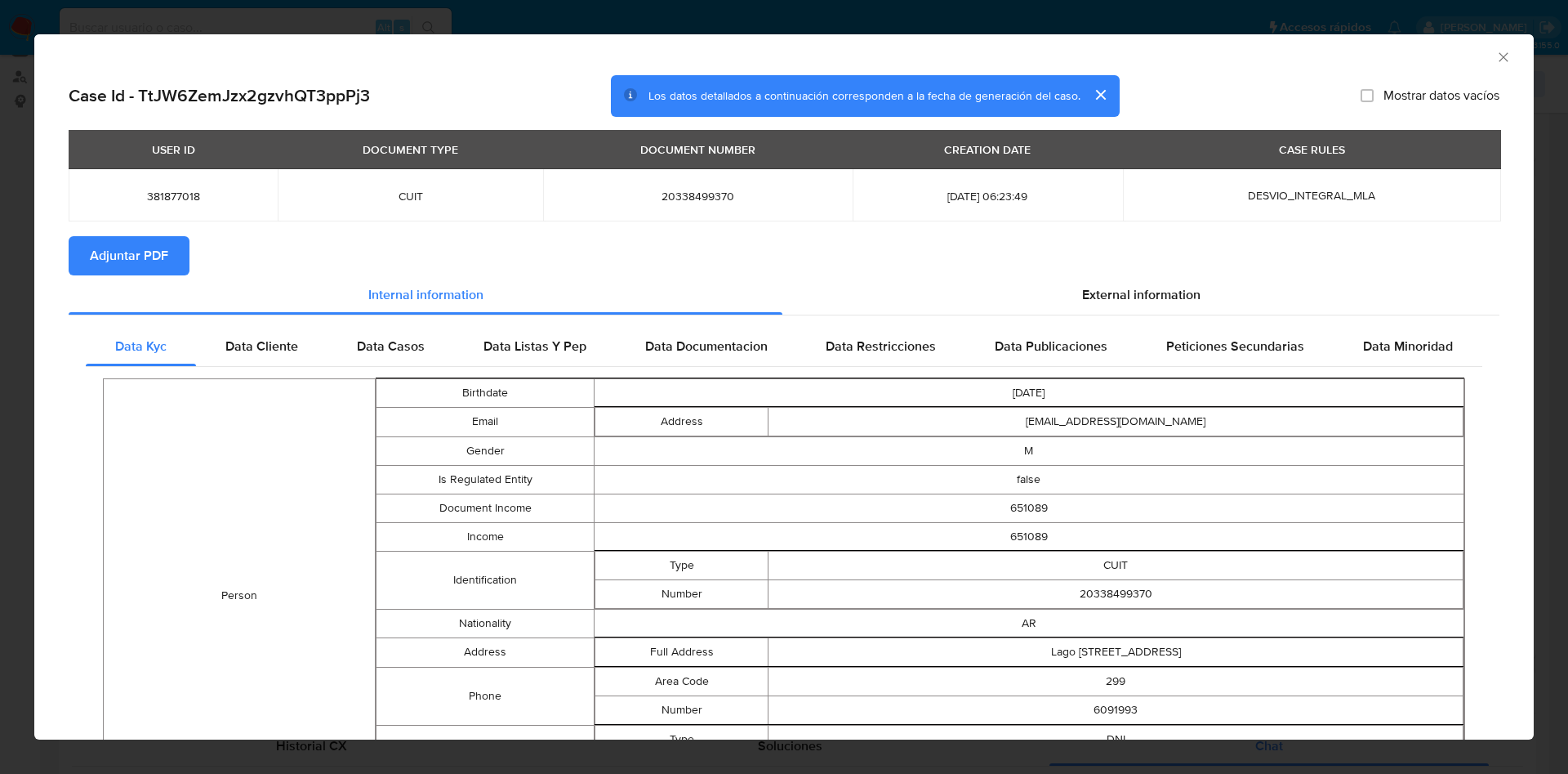
click at [159, 257] on span "Adjuntar PDF" at bounding box center [128, 256] width 78 height 36
drag, startPoint x: 1486, startPoint y: 58, endPoint x: 1385, endPoint y: 131, distance: 124.6
click at [1496, 62] on icon "Cerrar ventana" at bounding box center [1504, 58] width 16 height 16
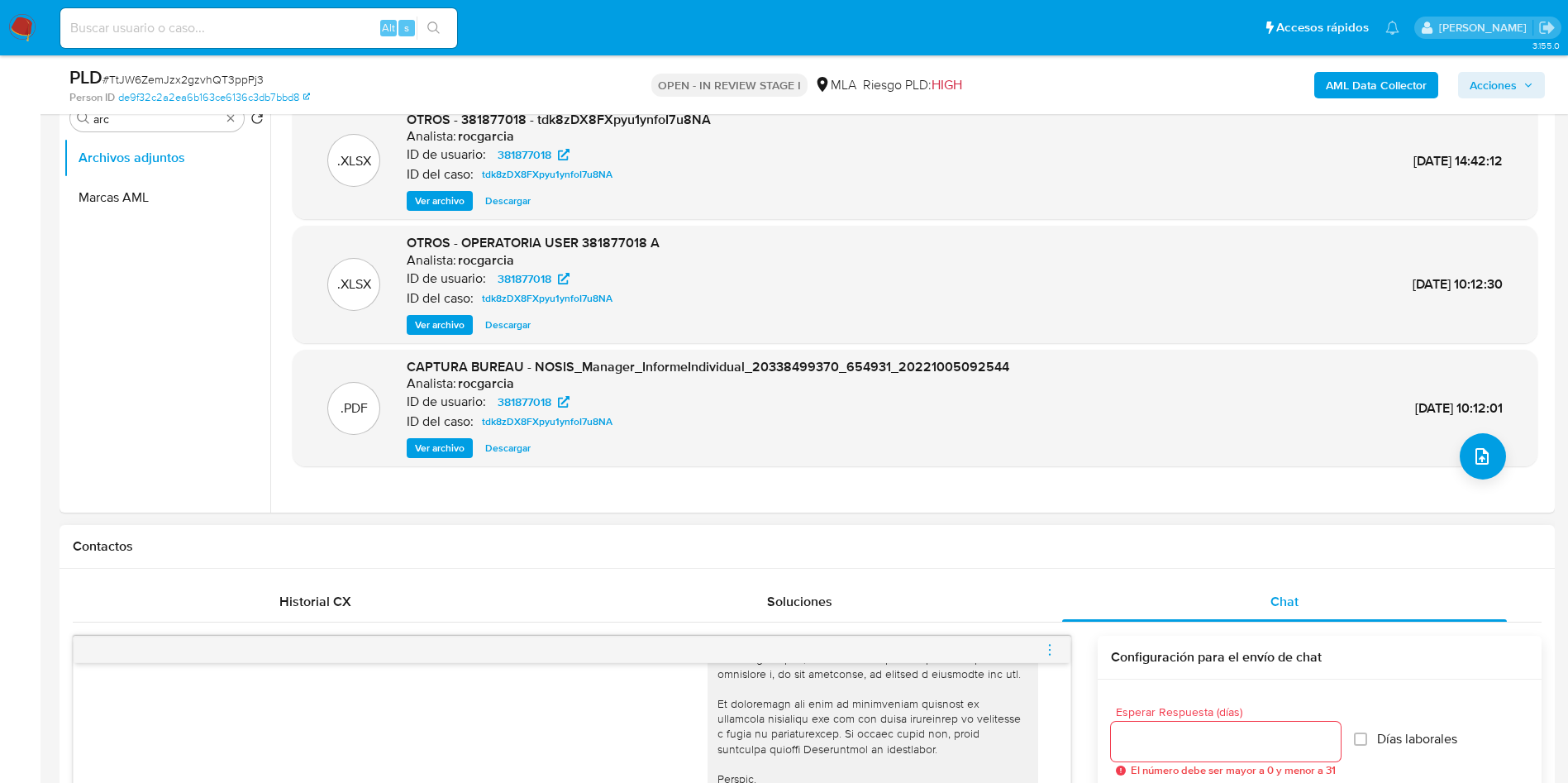
scroll to position [807, 0]
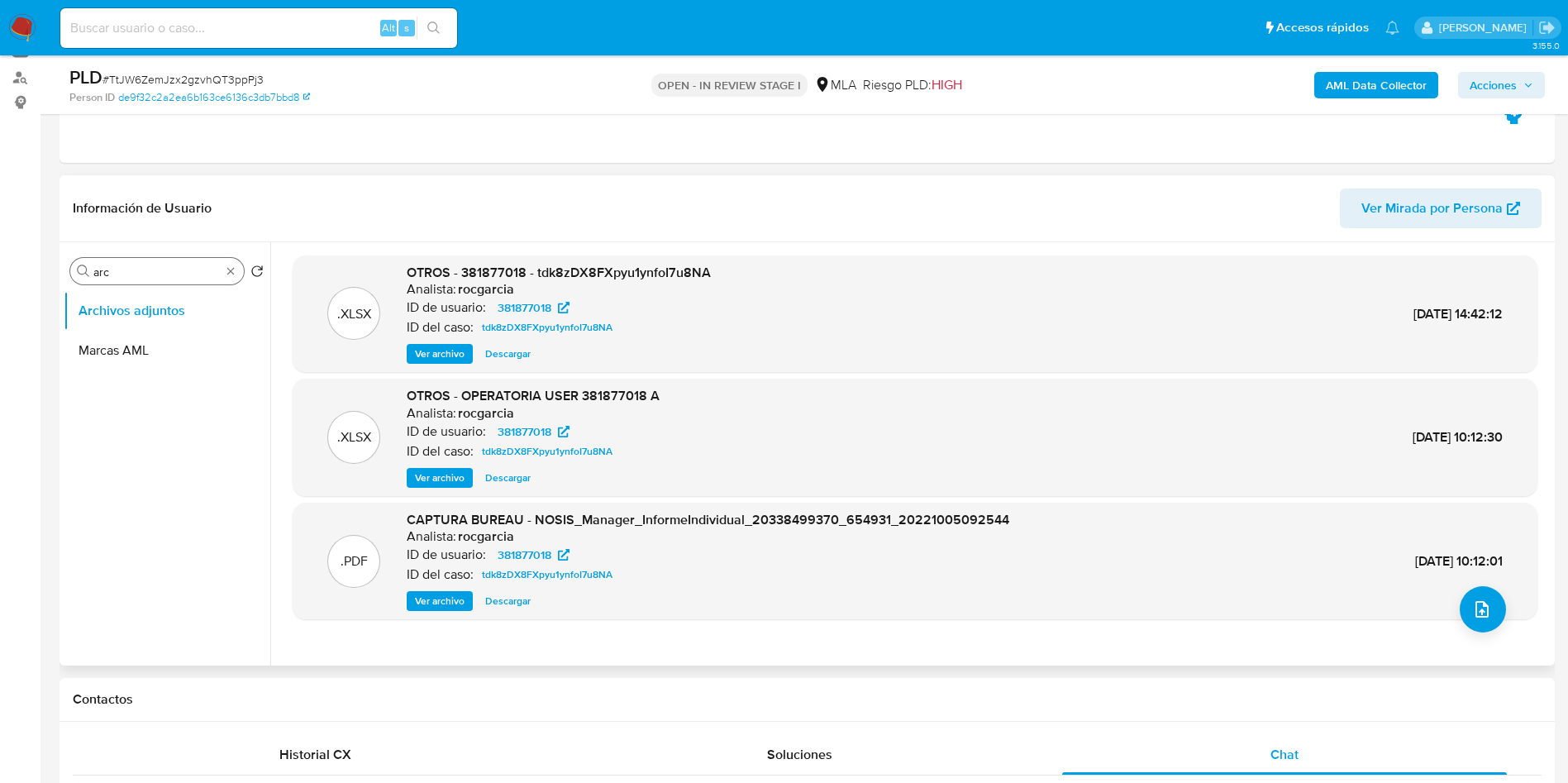
click at [152, 272] on input "arc" at bounding box center [156, 272] width 127 height 15
click at [152, 271] on input "arc" at bounding box center [156, 272] width 127 height 15
type input "kyc"
click at [152, 305] on button "KYC" at bounding box center [160, 311] width 193 height 40
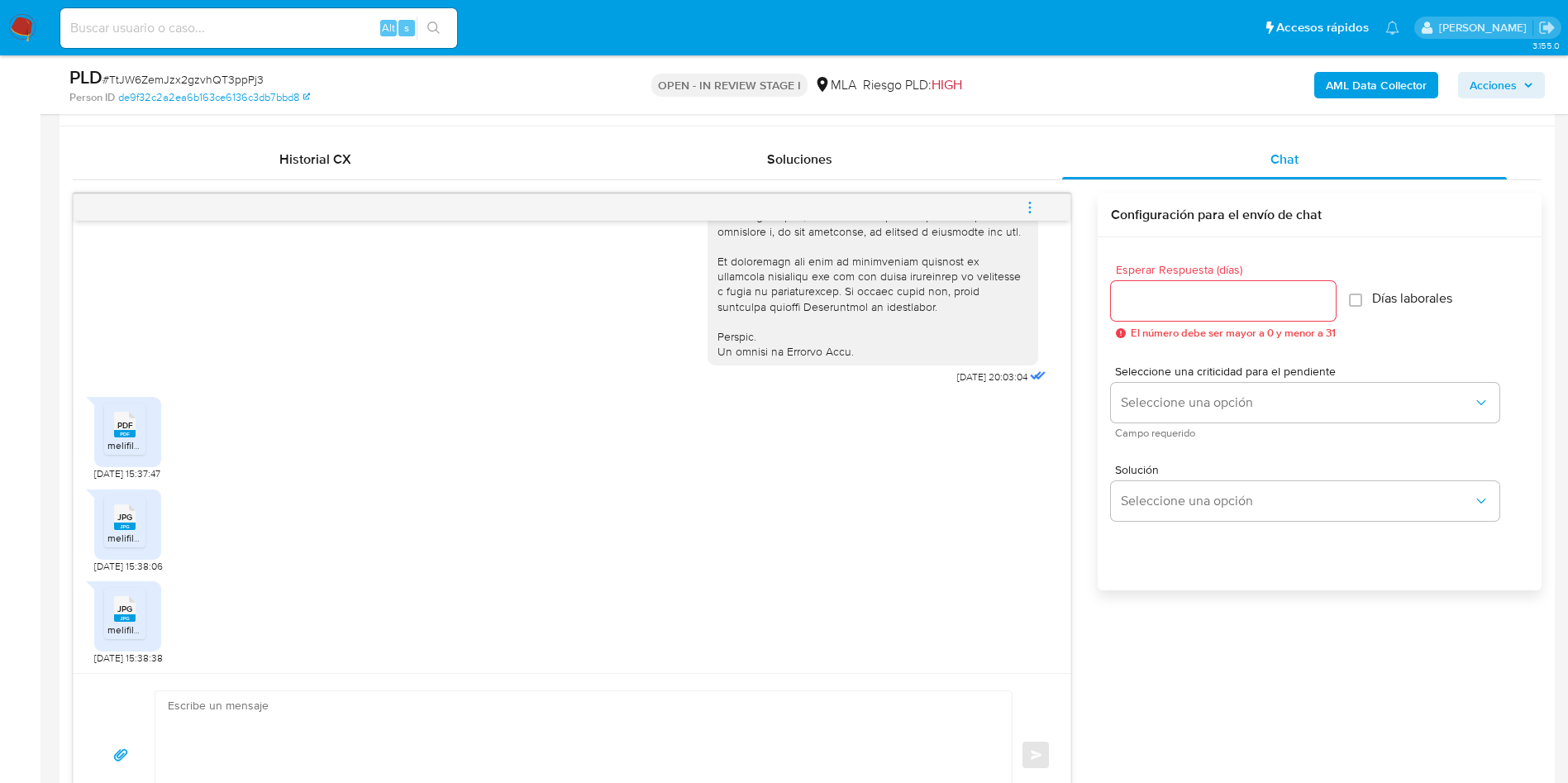
scroll to position [845, 0]
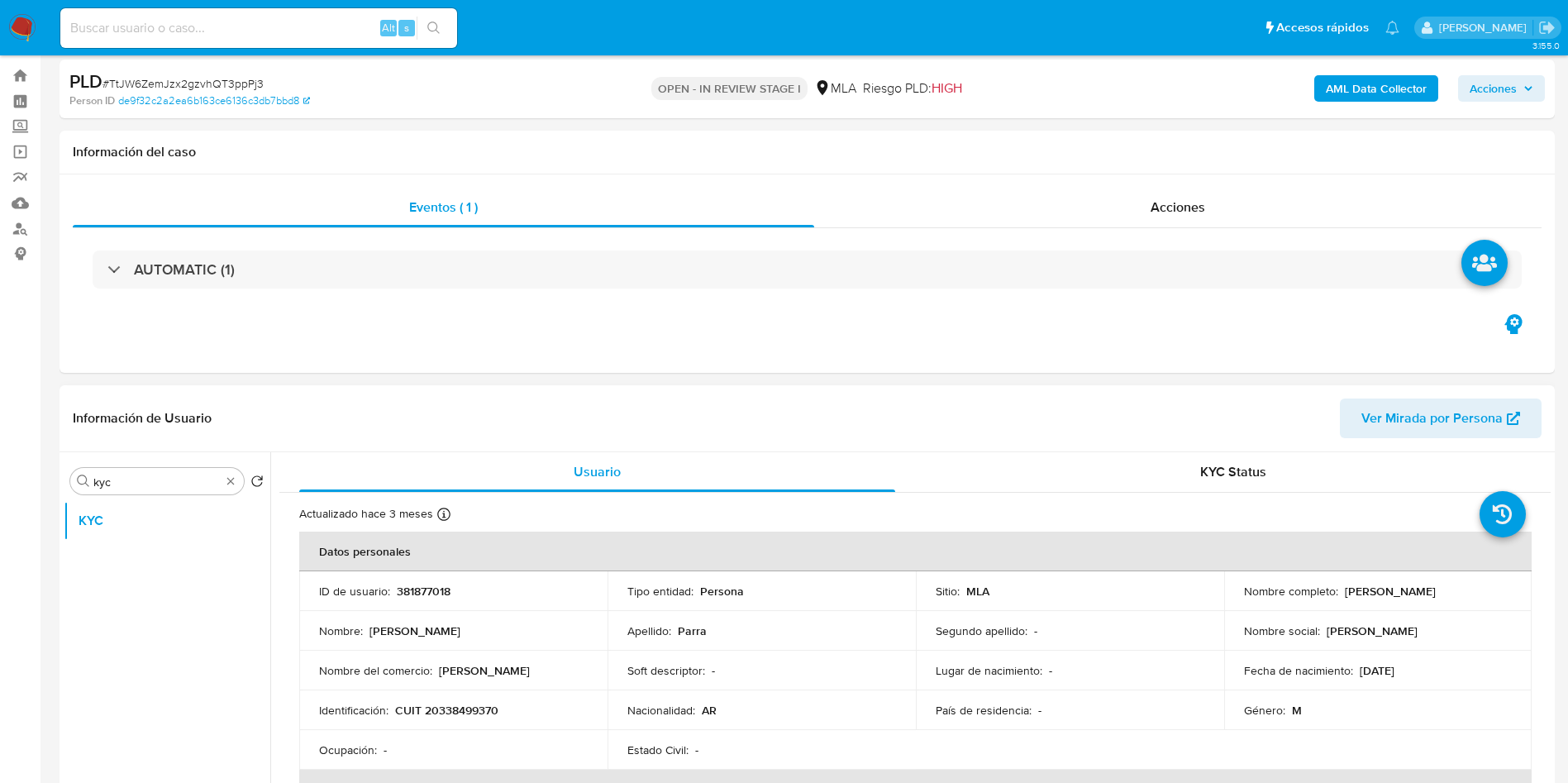
scroll to position [0, 0]
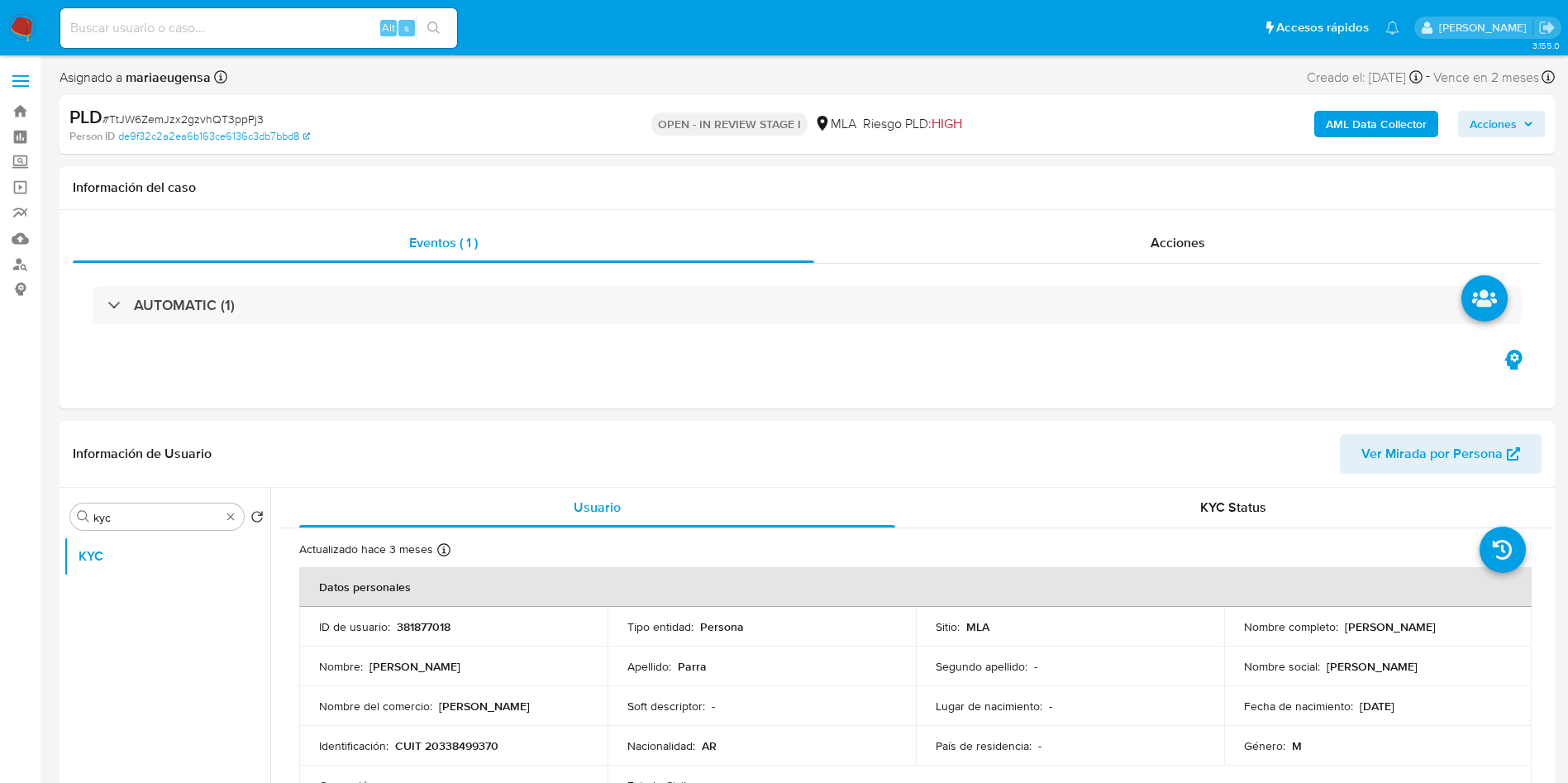
drag, startPoint x: 1070, startPoint y: 470, endPoint x: 9, endPoint y: 389, distance: 1064.1
click at [580, 342] on div "AUTOMATIC (1)" at bounding box center [806, 305] width 1469 height 82
click at [442, 353] on div "Eventos ( 1 ) Acciones AUTOMATIC (1)" at bounding box center [807, 309] width 1496 height 198
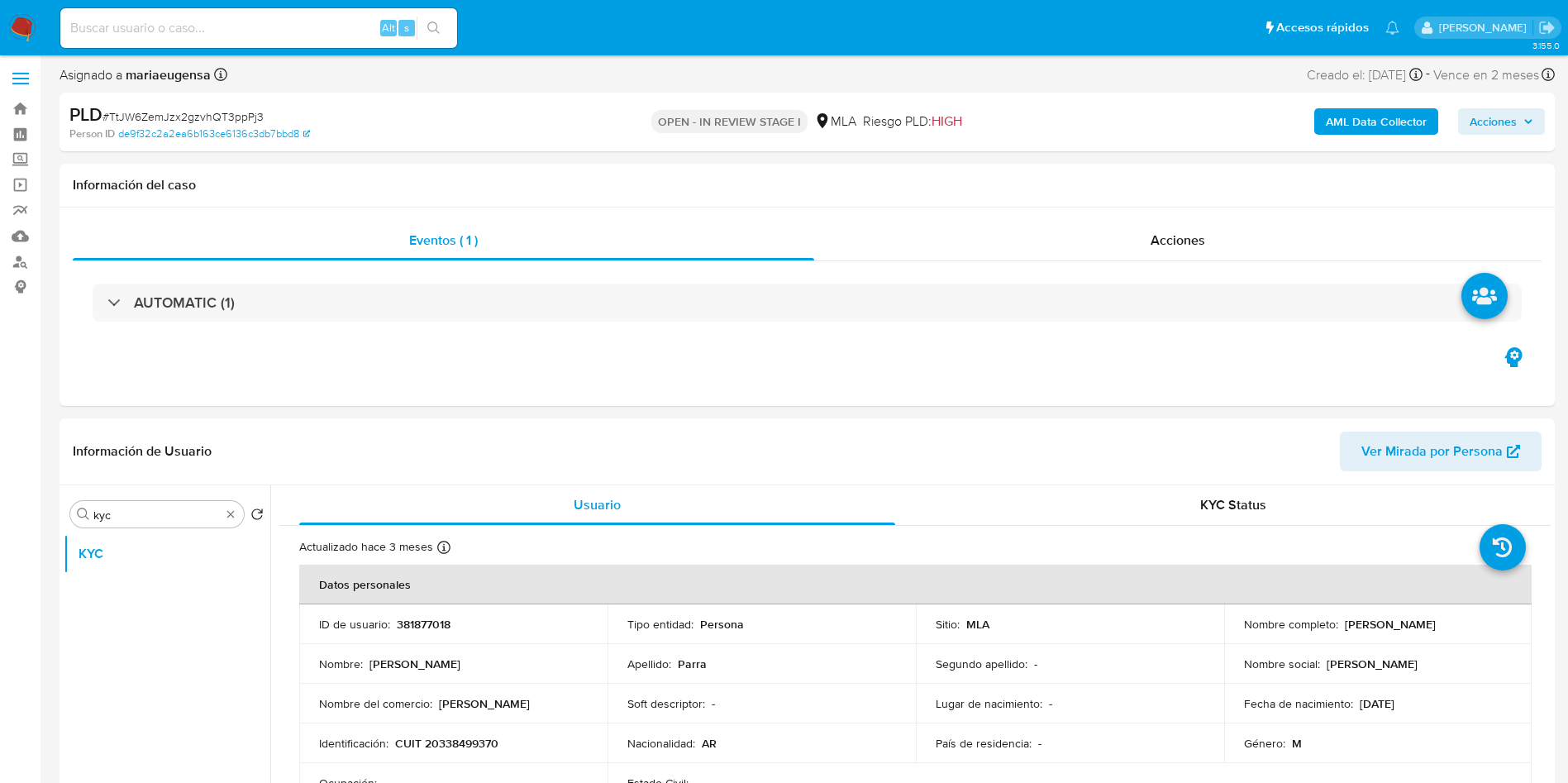
click at [239, 112] on span "# TtJW6ZemJzx2gzvhQT3ppPj3" at bounding box center [183, 116] width 161 height 17
copy span "TtJW6ZemJzx2gzvhQT3ppPj3"
click at [373, 107] on div "PLD # TtJW6ZemJzx2gzvhQT3ppPj3" at bounding box center [312, 115] width 486 height 25
click at [251, 109] on span "# TtJW6ZemJzx2gzvhQT3ppPj3" at bounding box center [183, 116] width 161 height 17
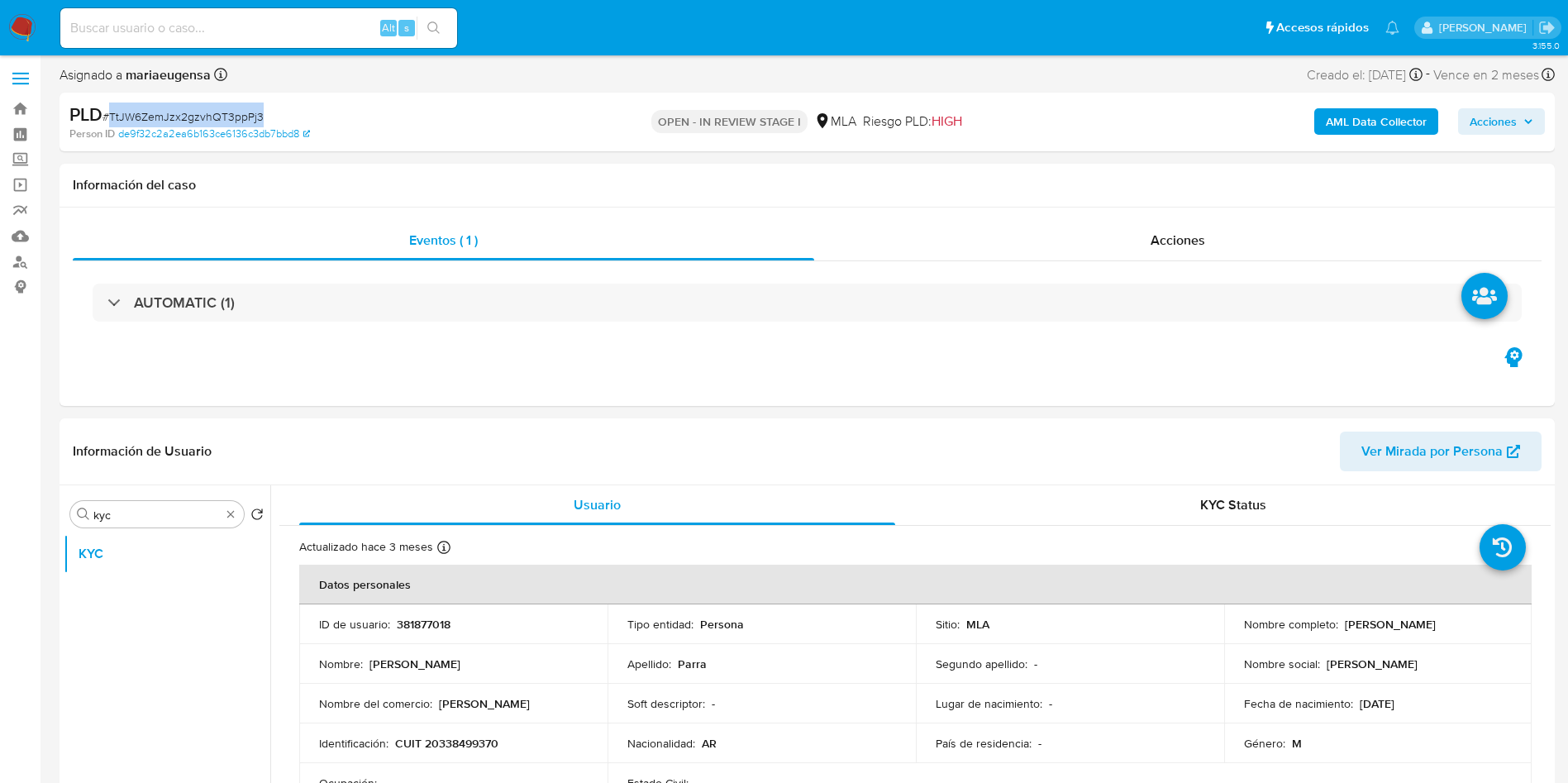
click at [251, 109] on span "# TtJW6ZemJzx2gzvhQT3ppPj3" at bounding box center [183, 116] width 161 height 17
copy span "TtJW6ZemJzx2gzvhQT3ppPj3"
click at [618, 359] on div "Eventos ( 1 ) Acciones AUTOMATIC (1)" at bounding box center [807, 306] width 1496 height 198
click at [94, 356] on div "Eventos ( 1 ) Acciones AUTOMATIC (1)" at bounding box center [807, 306] width 1496 height 198
click at [635, 349] on div "Eventos ( 1 ) Acciones AUTOMATIC (1)" at bounding box center [807, 306] width 1496 height 198
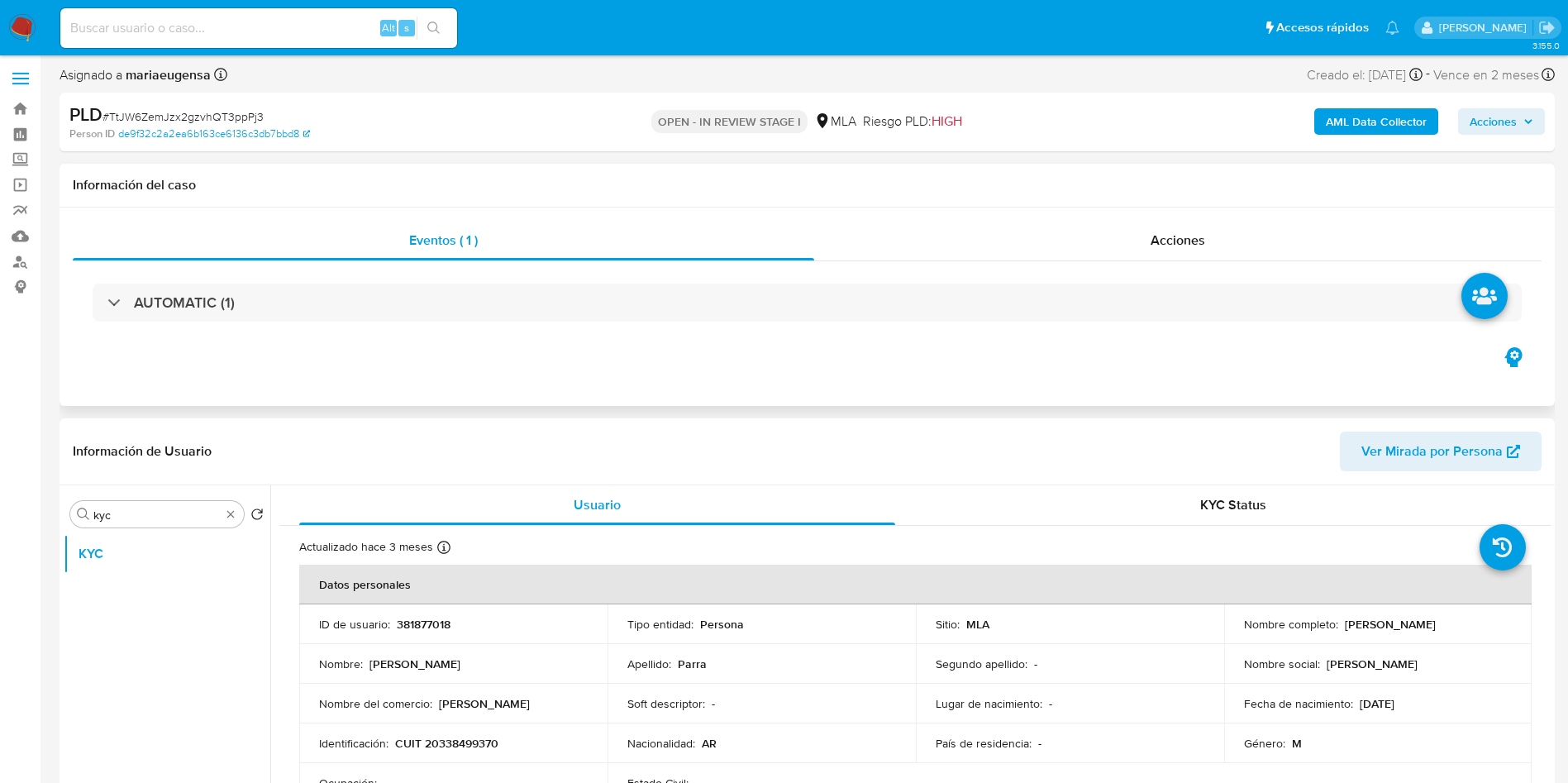
click at [688, 326] on div "AUTOMATIC (1)" at bounding box center [806, 302] width 1469 height 82
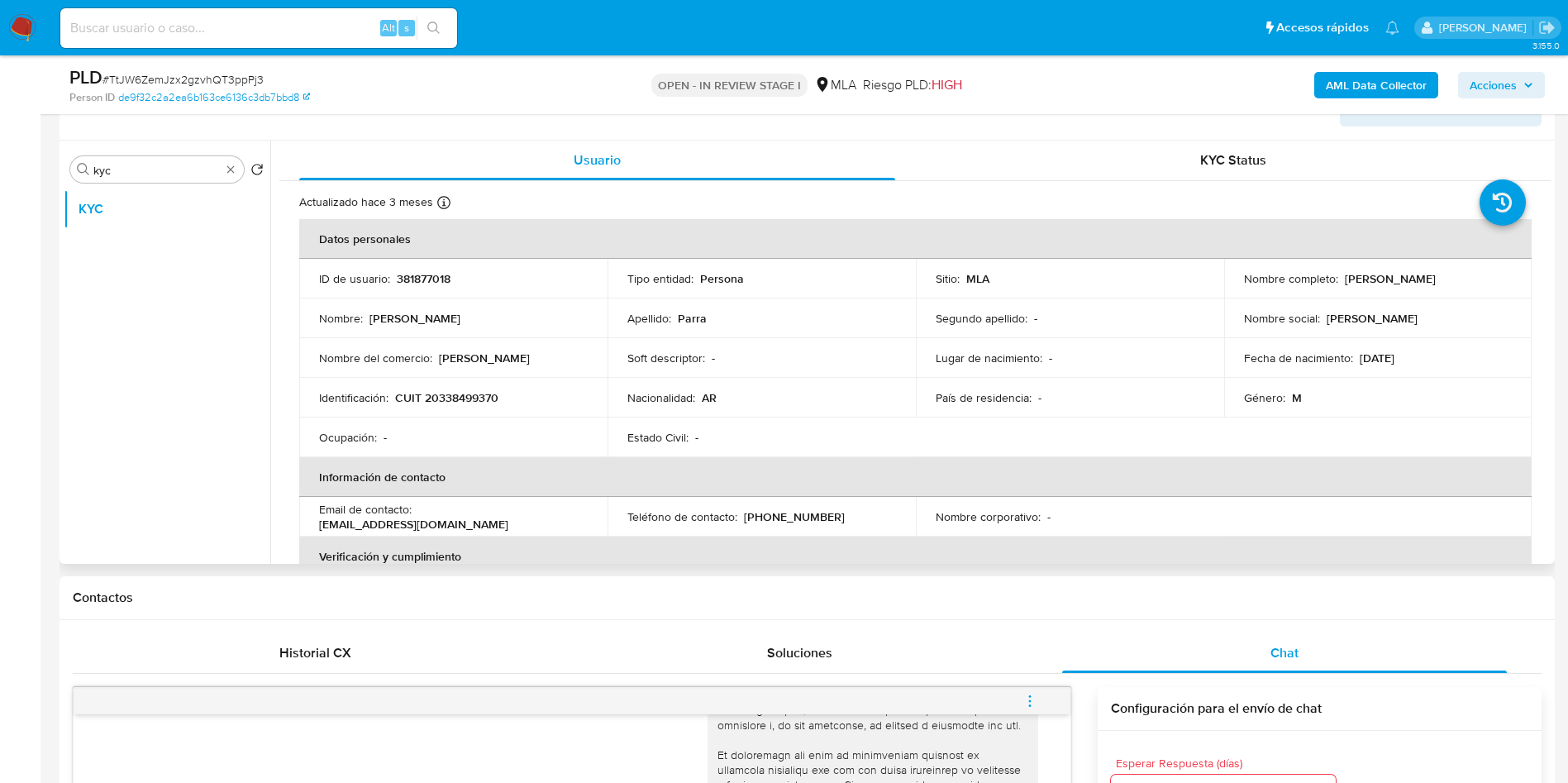
scroll to position [250, 0]
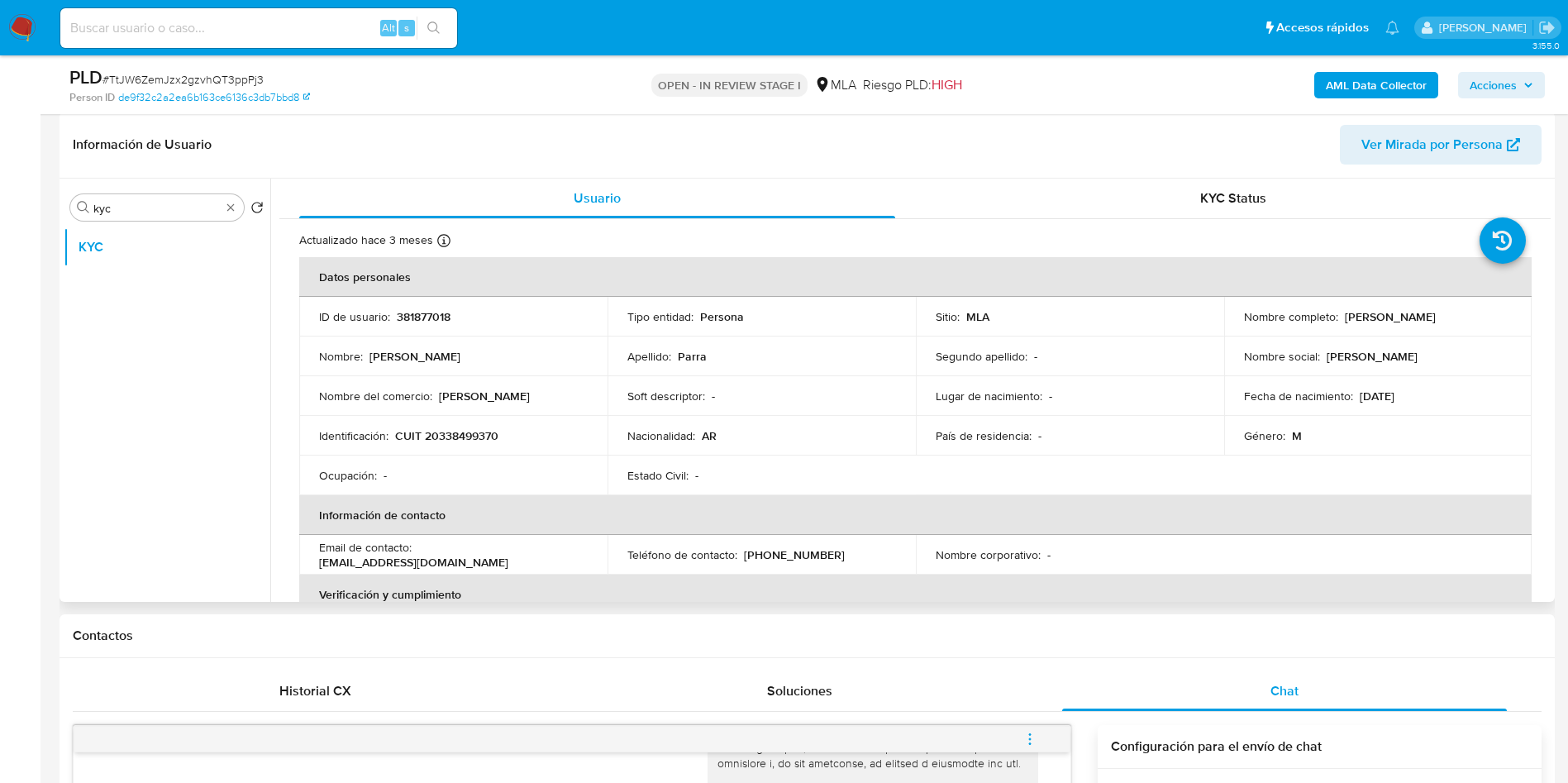
drag, startPoint x: 1341, startPoint y: 319, endPoint x: 1446, endPoint y: 315, distance: 105.1
click at [1436, 315] on p "Gabriel Nicolás Parra" at bounding box center [1390, 317] width 91 height 15
copy p "Gabriel Nicolás Parra"
click at [179, 75] on span "# TtJW6ZemJzx2gzvhQT3ppPj3" at bounding box center [183, 79] width 161 height 17
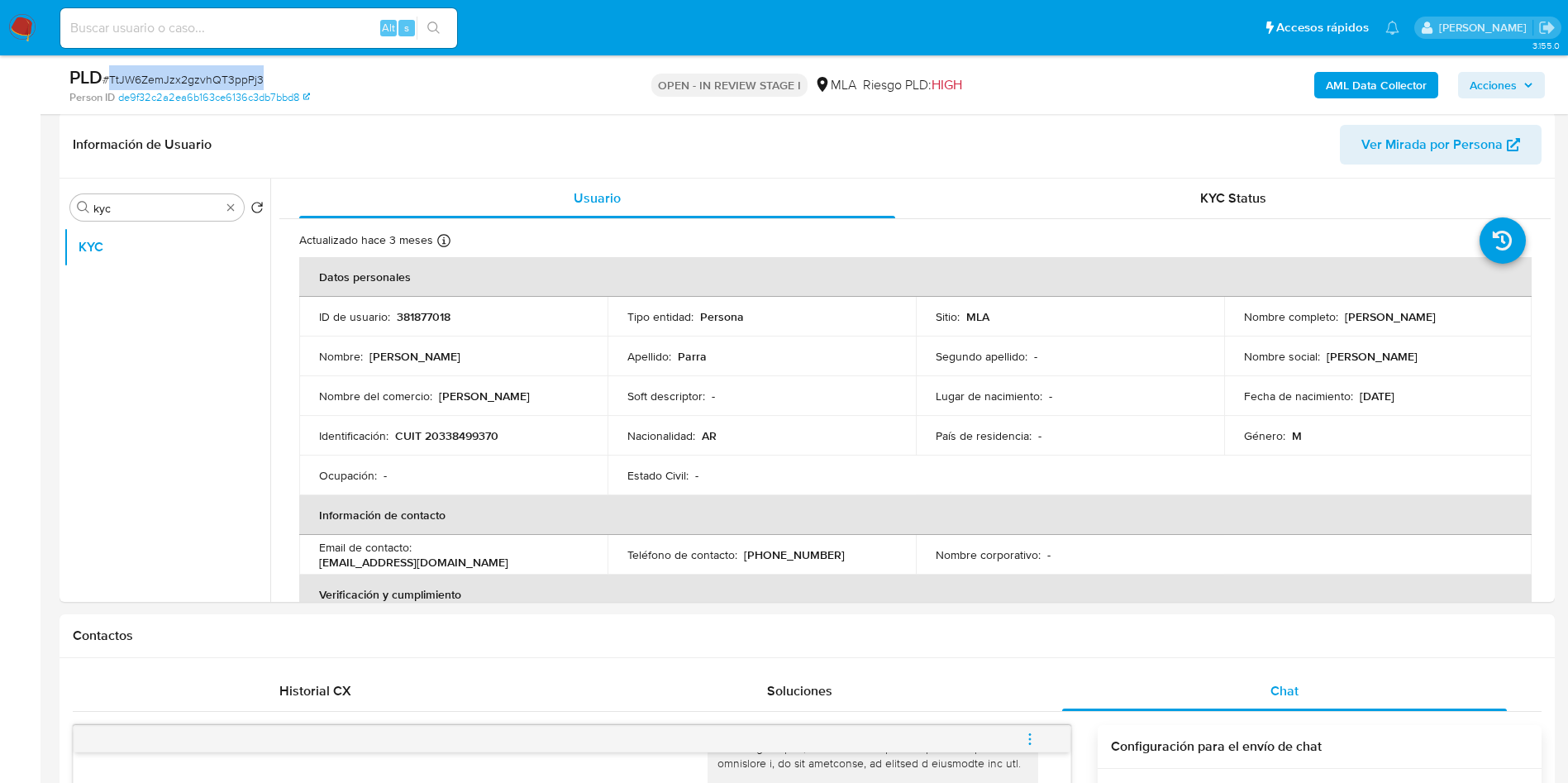
copy span "TtJW6ZemJzx2gzvhQT3ppPj3"
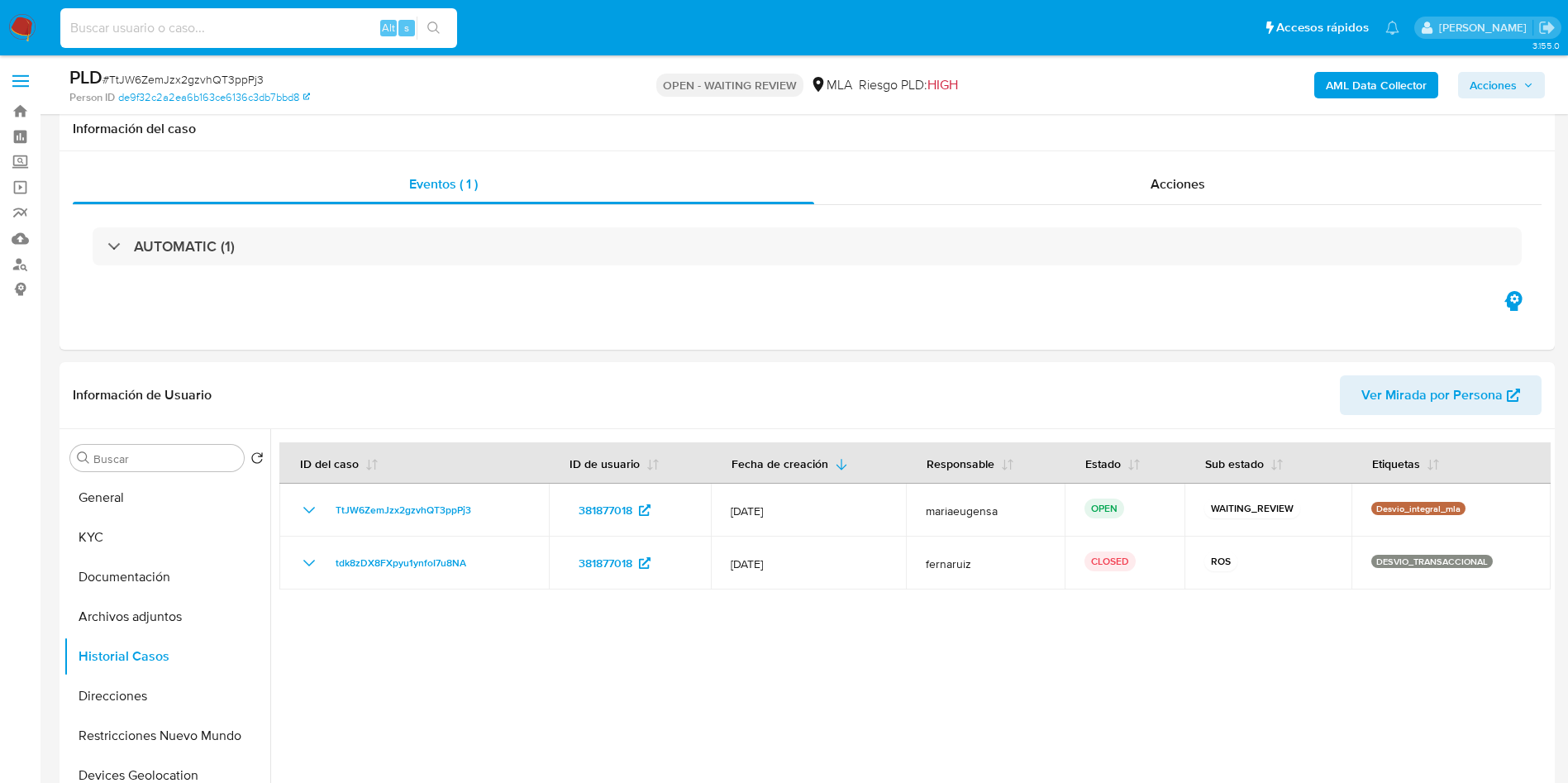
select select "10"
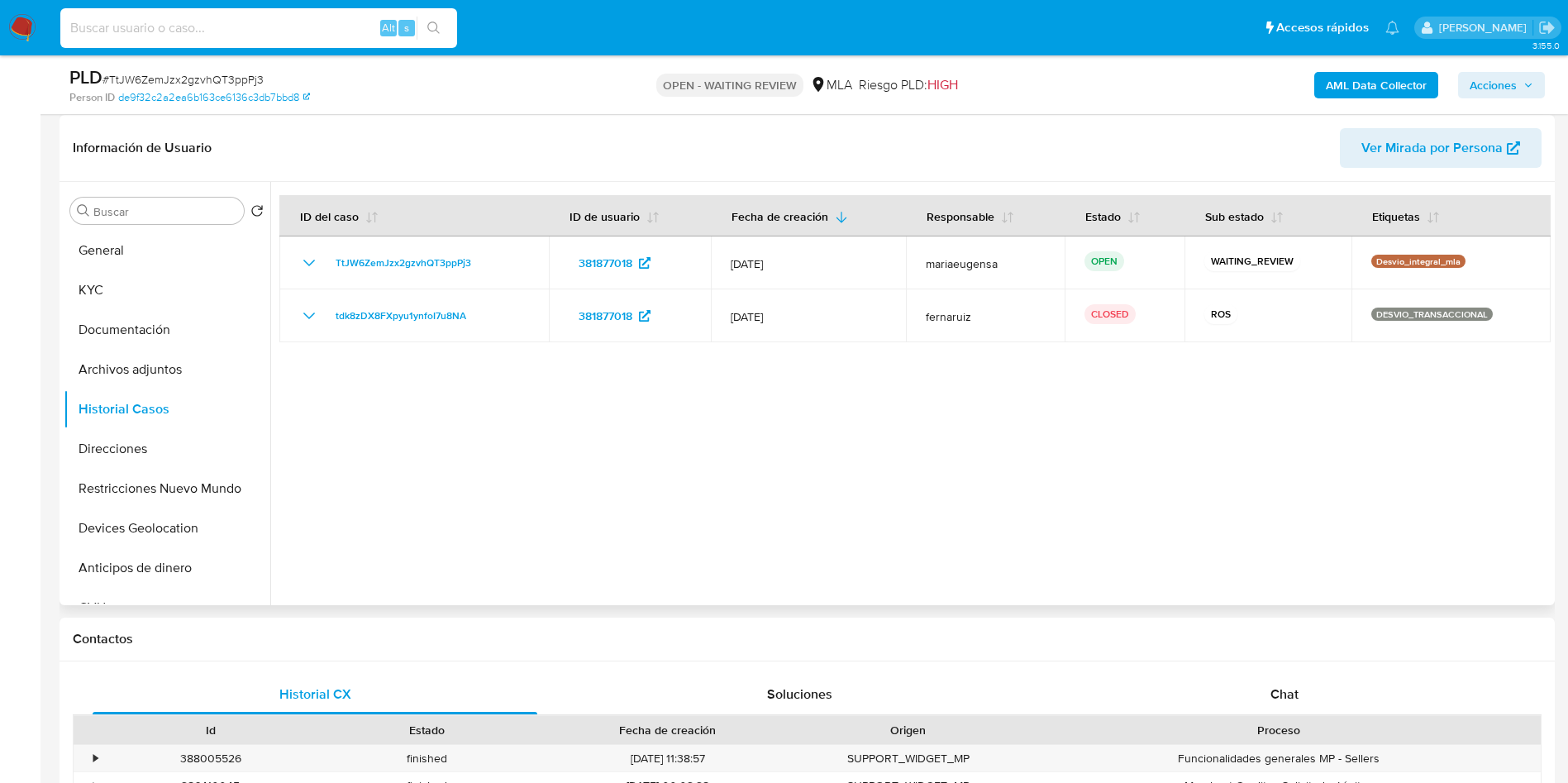
click at [438, 419] on div at bounding box center [911, 394] width 1281 height 424
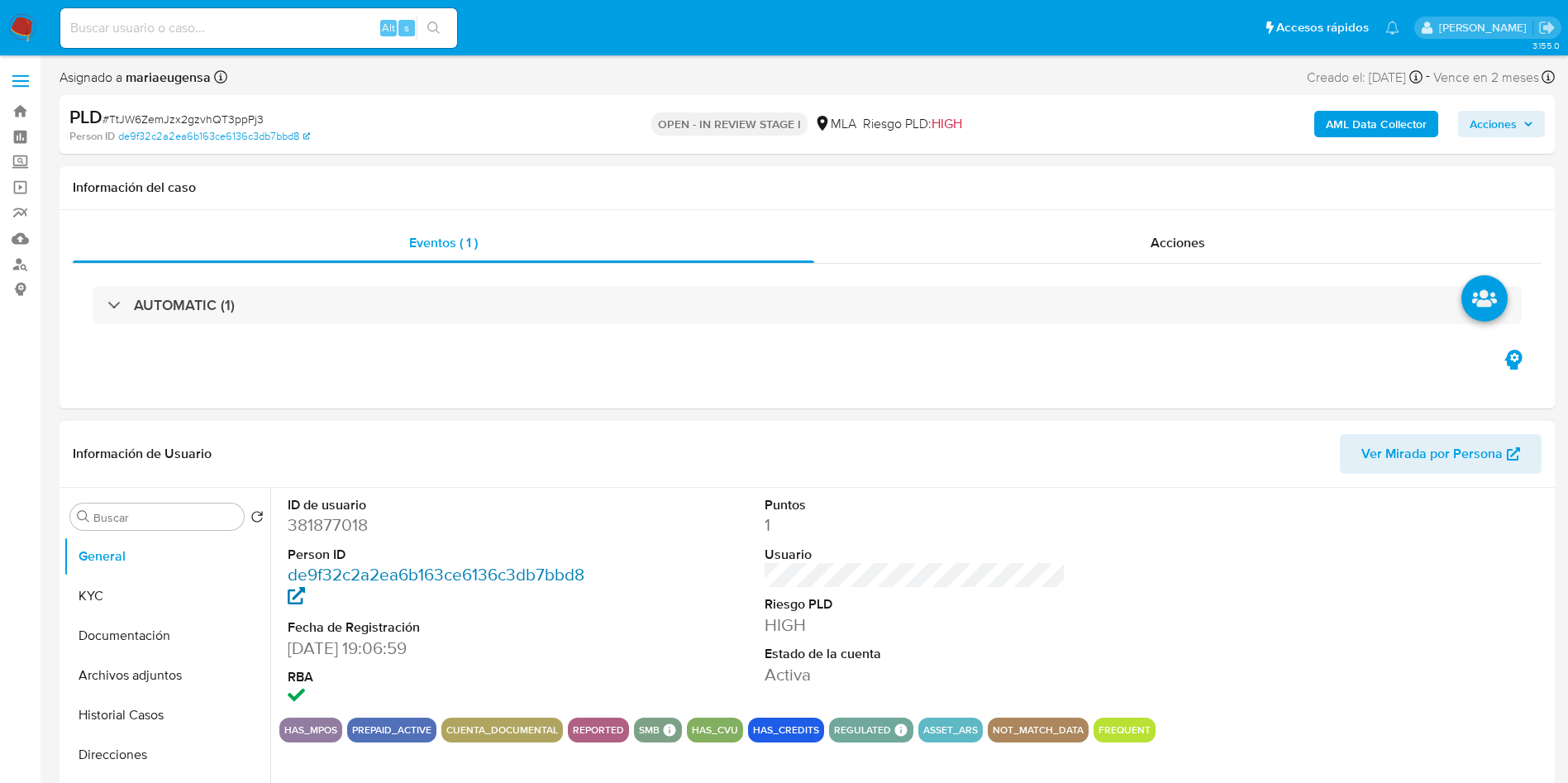
scroll to position [124, 0]
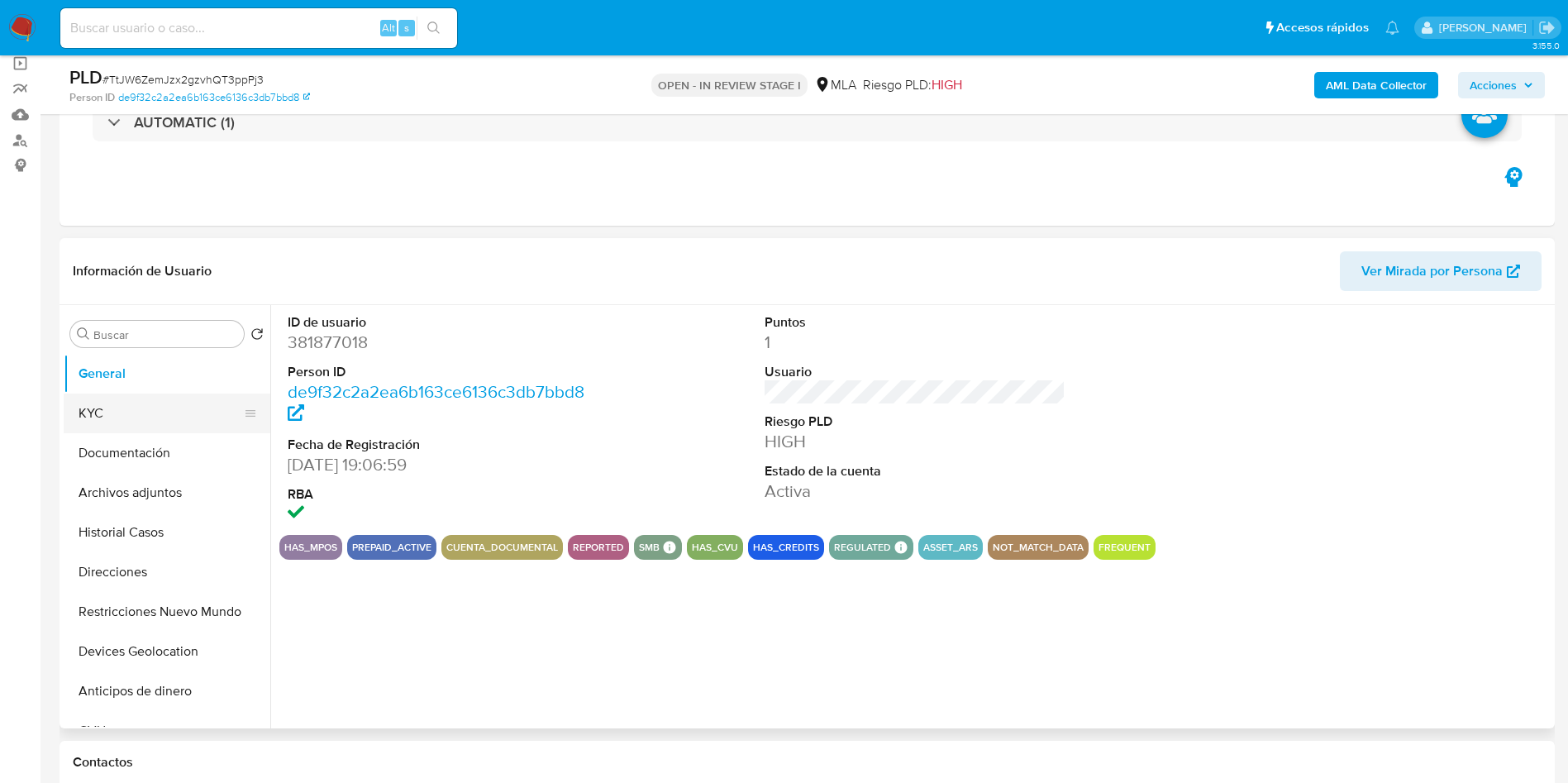
click at [168, 413] on button "KYC" at bounding box center [160, 414] width 193 height 40
select select "10"
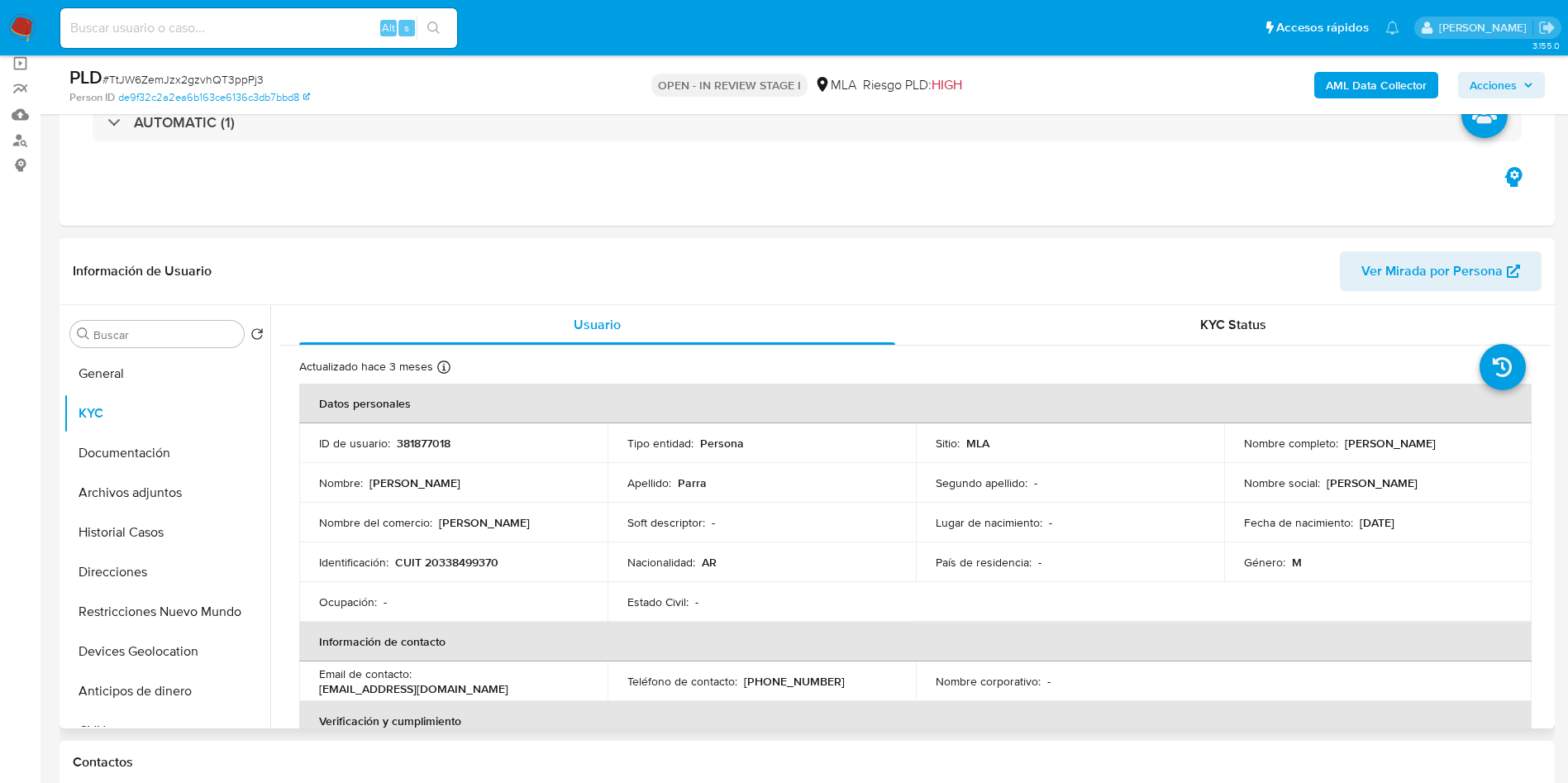
drag, startPoint x: 1340, startPoint y: 444, endPoint x: 1459, endPoint y: 440, distance: 119.1
click at [1459, 440] on div "Nombre completo : [PERSON_NAME]" at bounding box center [1378, 443] width 269 height 15
copy p "[PERSON_NAME]"
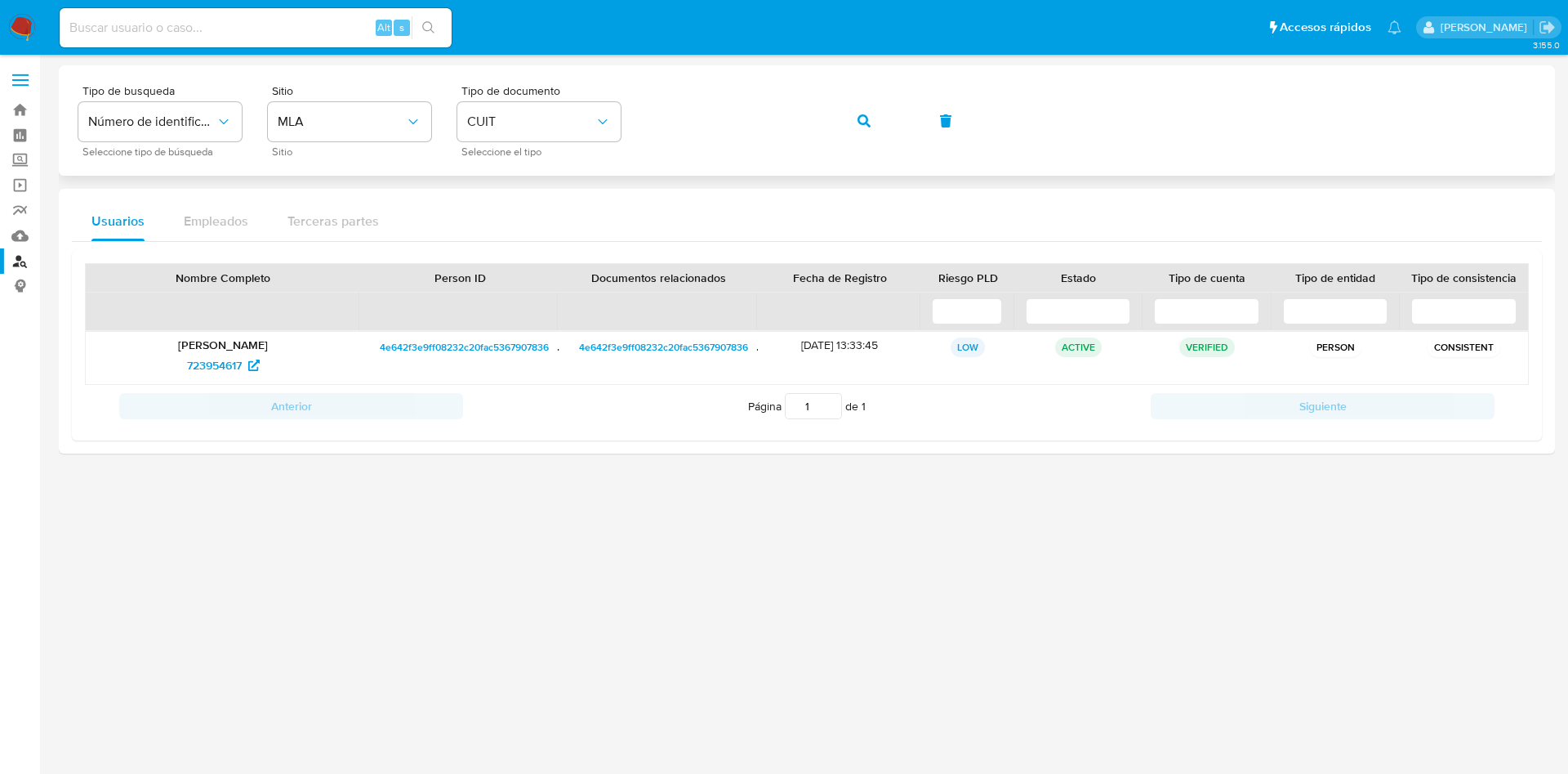
click at [834, 114] on div "Tipo de busqueda Número de identificación Seleccione tipo de búsqueda Sitio MLA…" at bounding box center [807, 120] width 1457 height 71
click at [849, 120] on button "button" at bounding box center [864, 121] width 56 height 39
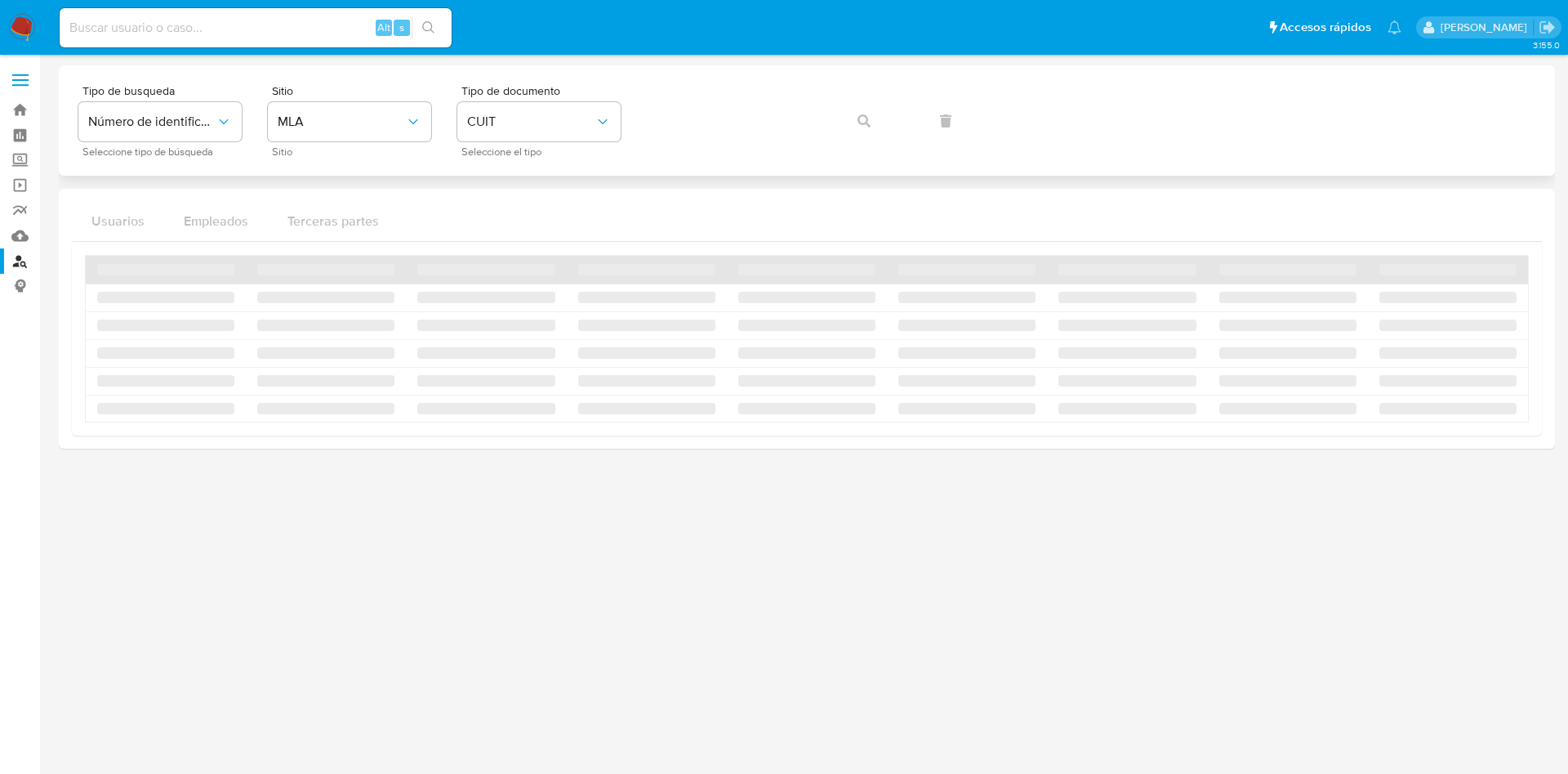
click at [867, 118] on div "Tipo de busqueda Número de identificación Seleccione tipo de búsqueda Sitio MLA…" at bounding box center [807, 120] width 1457 height 71
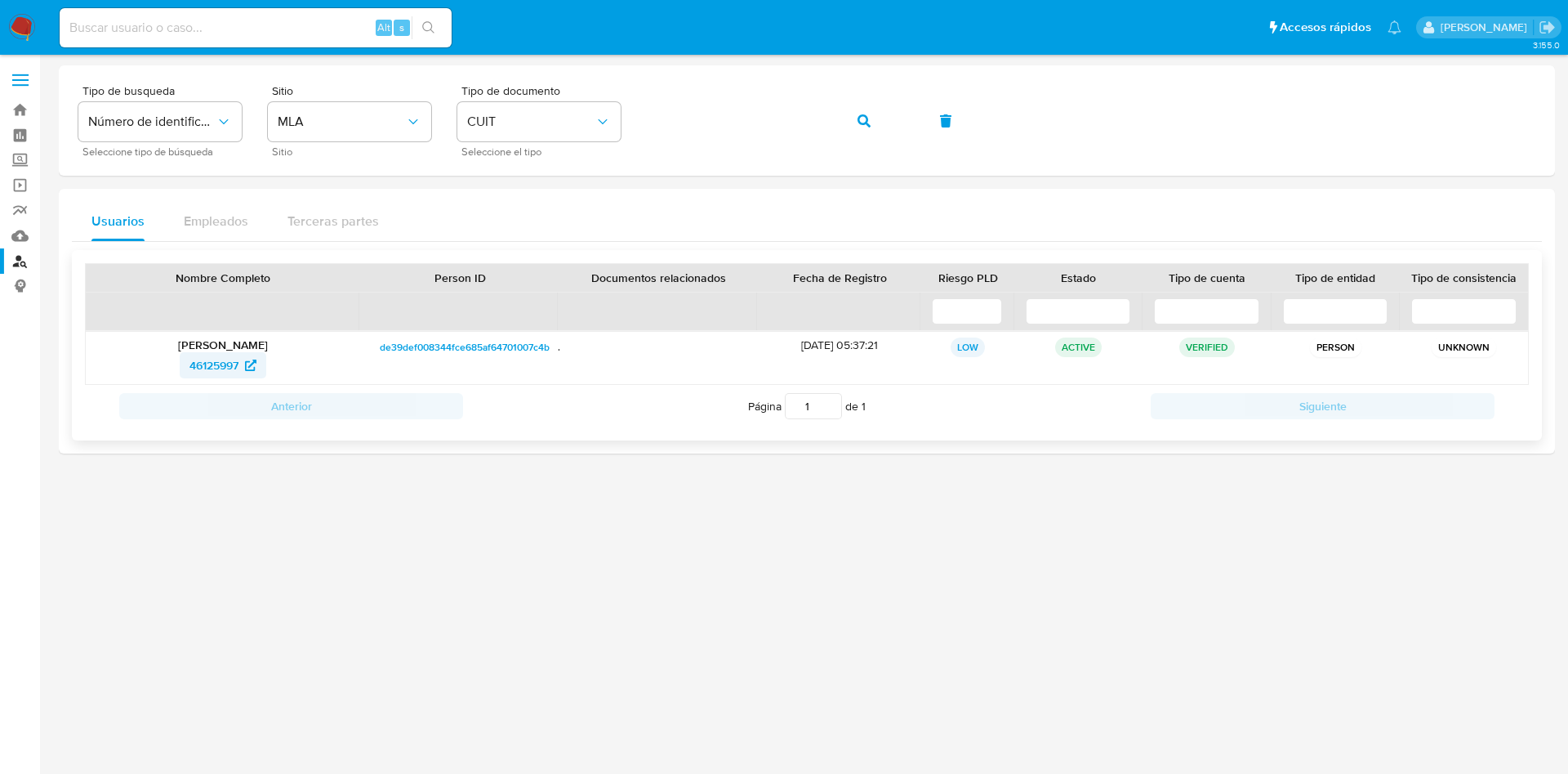
click at [206, 374] on span "46125997" at bounding box center [214, 365] width 49 height 26
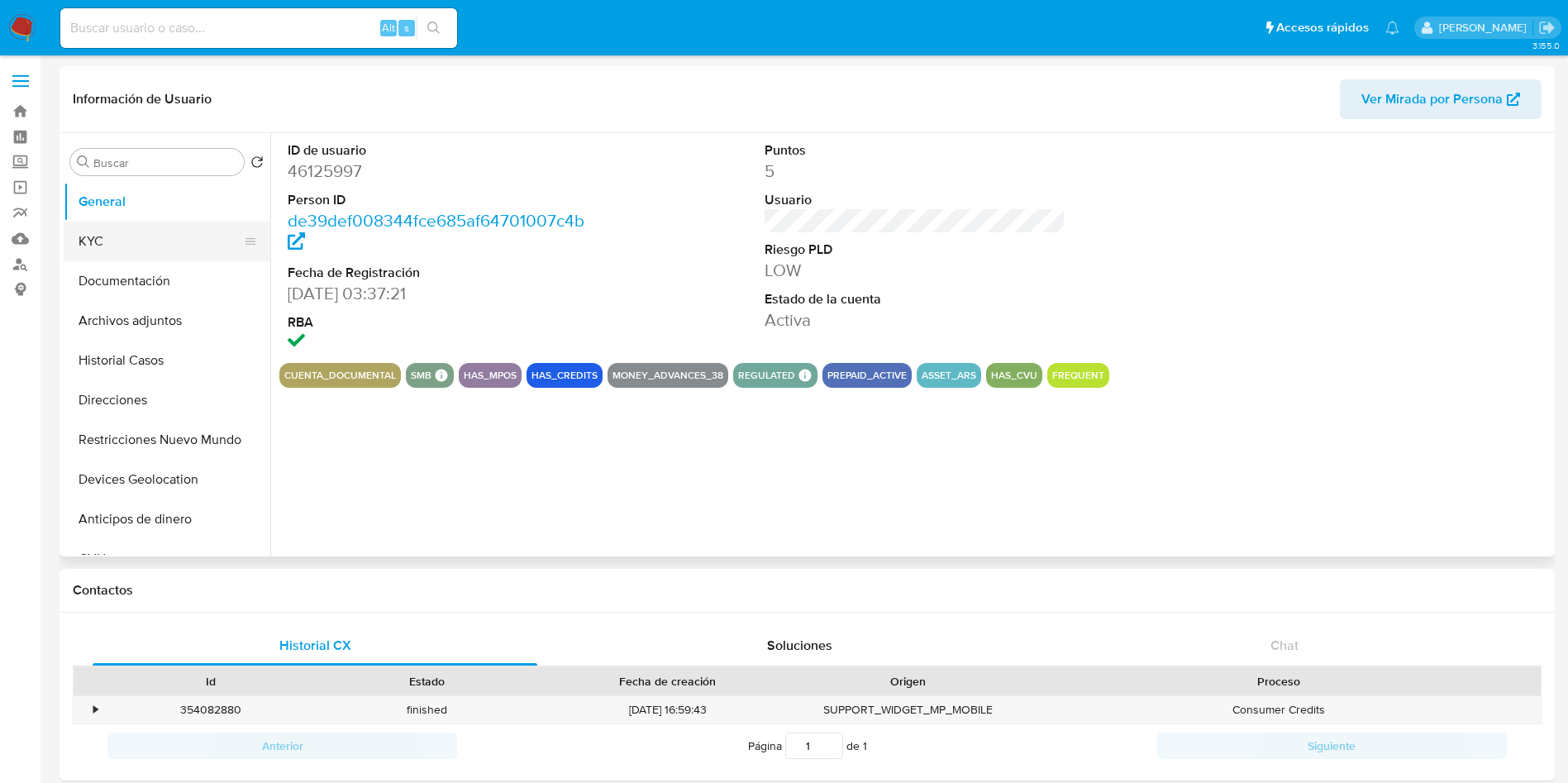
select select "10"
click at [141, 245] on button "KYC" at bounding box center [160, 241] width 193 height 40
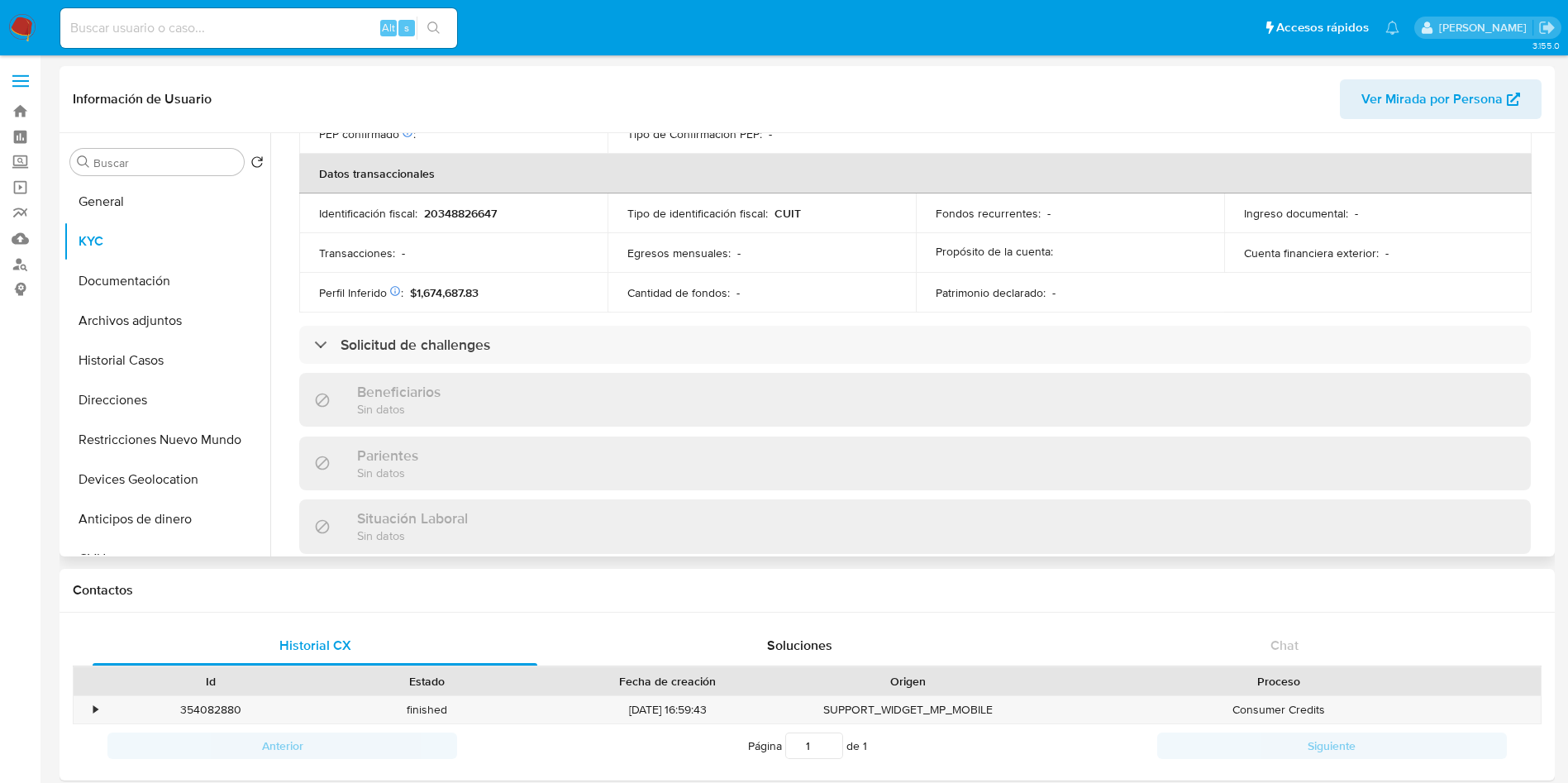
scroll to position [886, 0]
